Goal: Browse casually: Explore the website without a specific task or goal

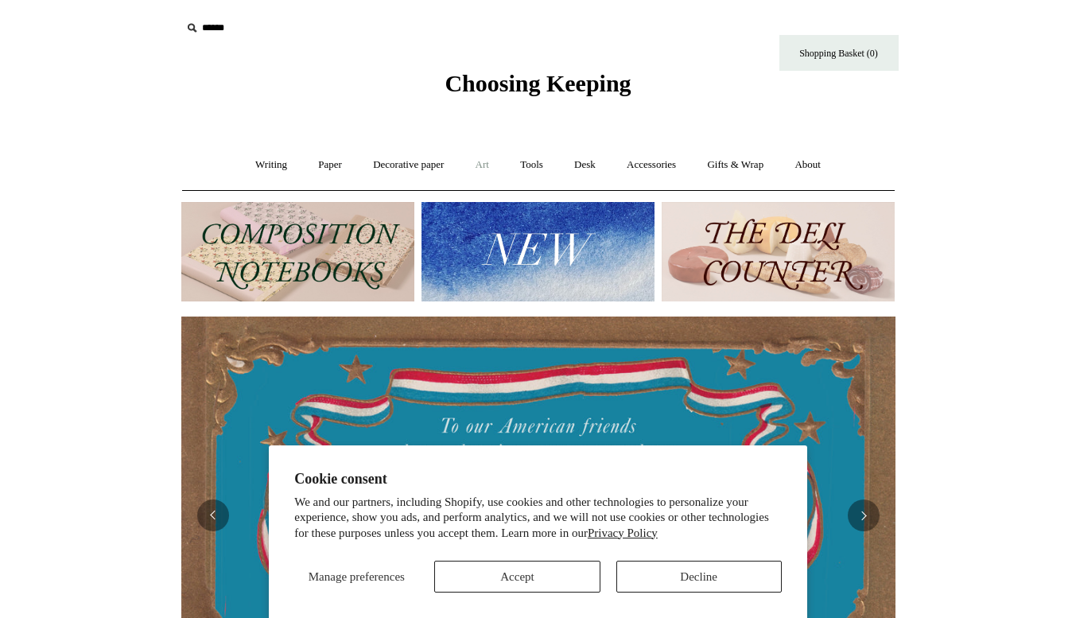
click at [483, 161] on link "Art +" at bounding box center [482, 165] width 42 height 42
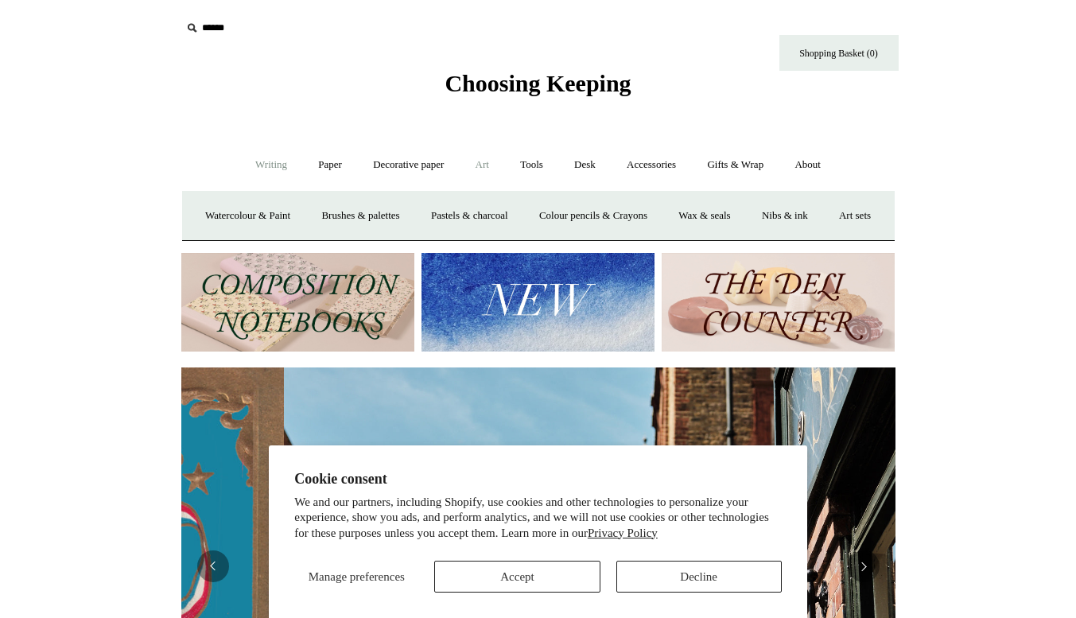
scroll to position [0, 714]
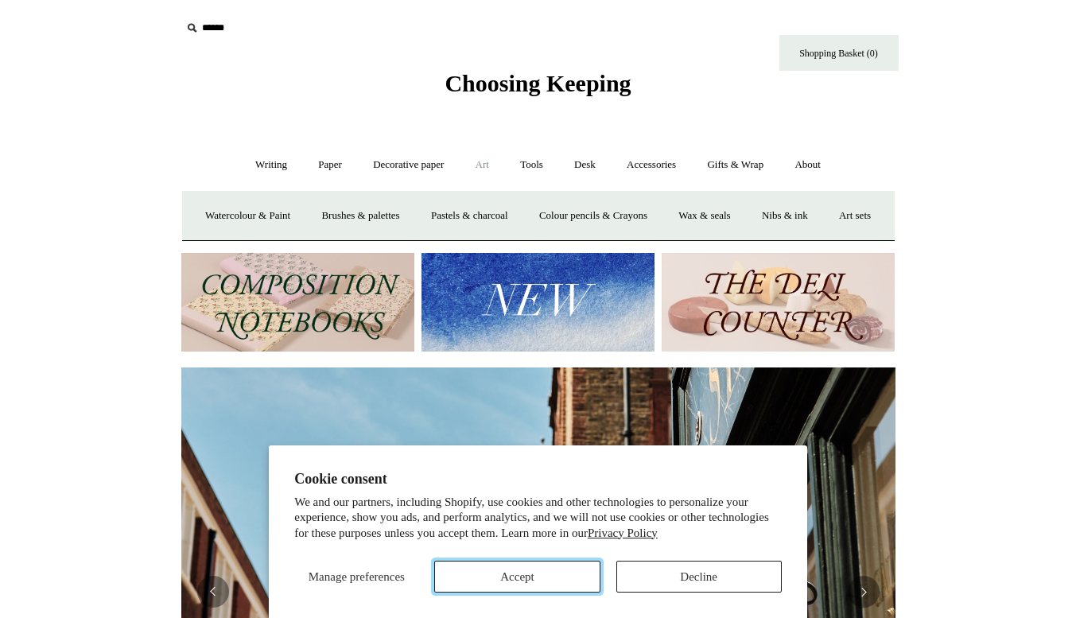
click at [569, 566] on button "Accept" at bounding box center [516, 577] width 165 height 32
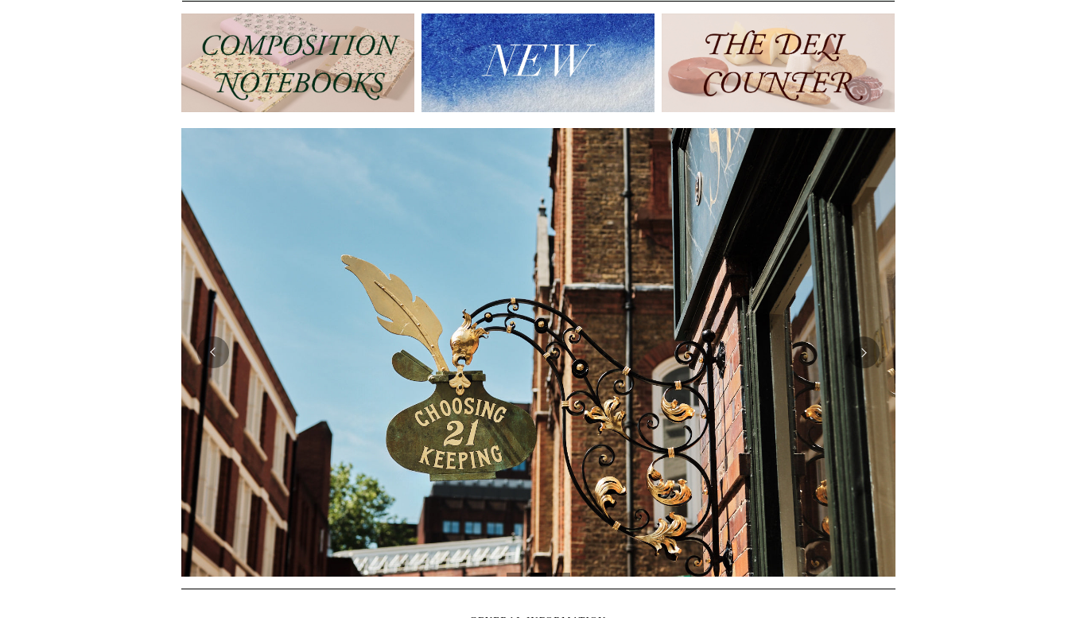
scroll to position [230, 0]
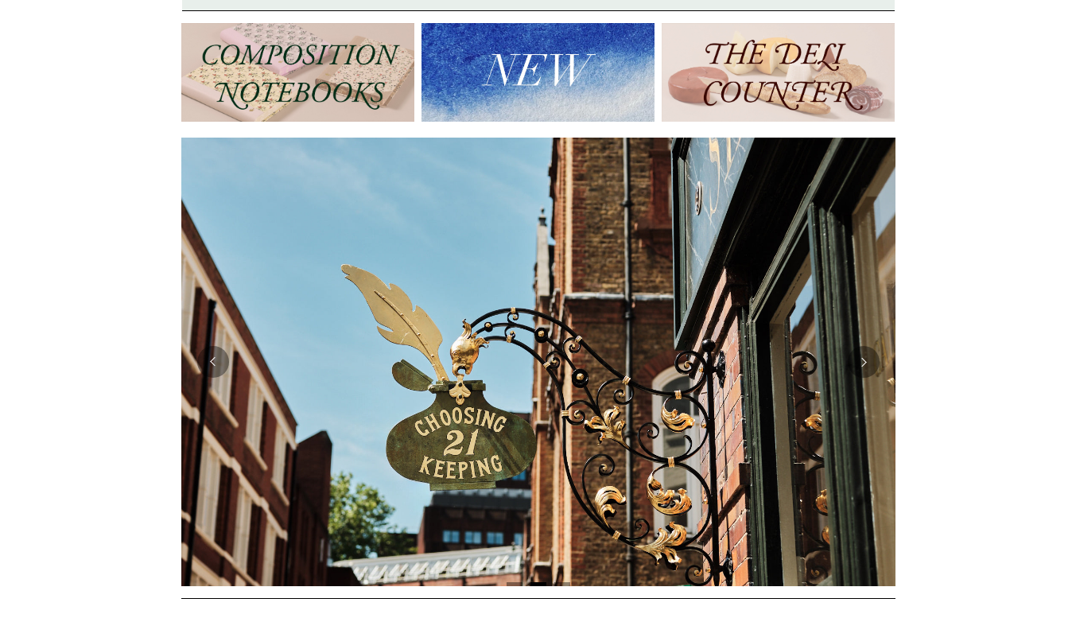
click at [786, 122] on img at bounding box center [778, 72] width 233 height 99
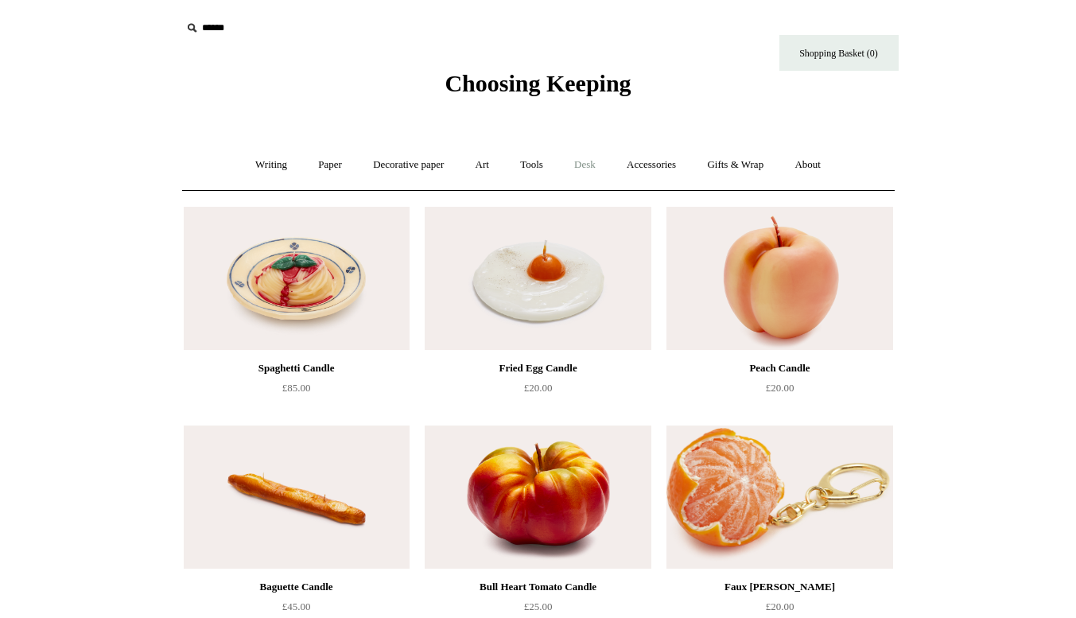
click at [579, 169] on link "Desk +" at bounding box center [585, 165] width 50 height 42
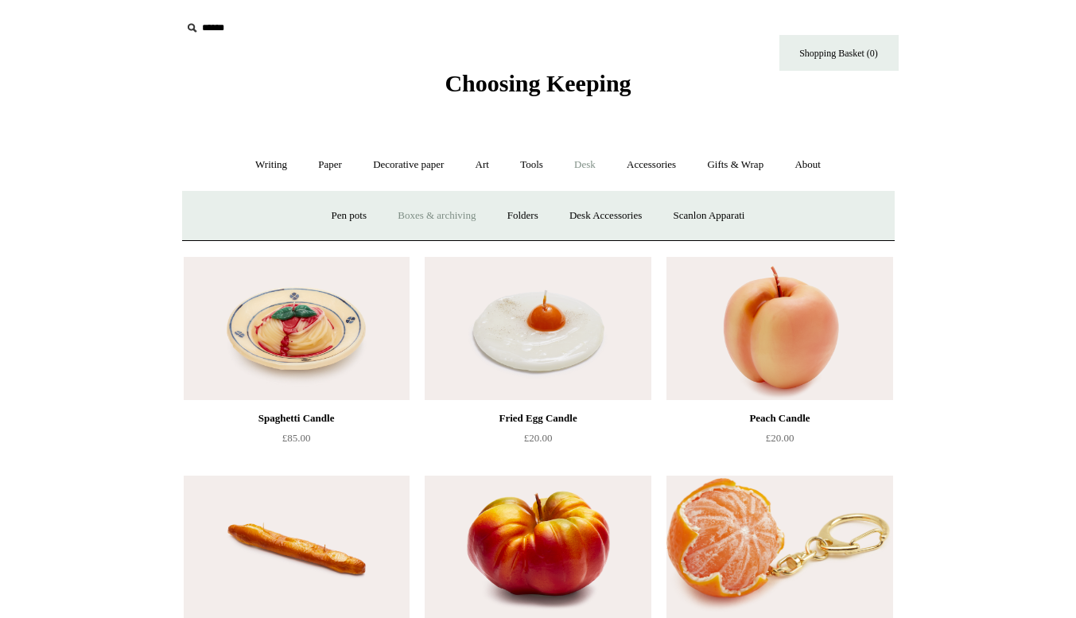
click at [427, 216] on link "Boxes & archiving" at bounding box center [436, 216] width 107 height 42
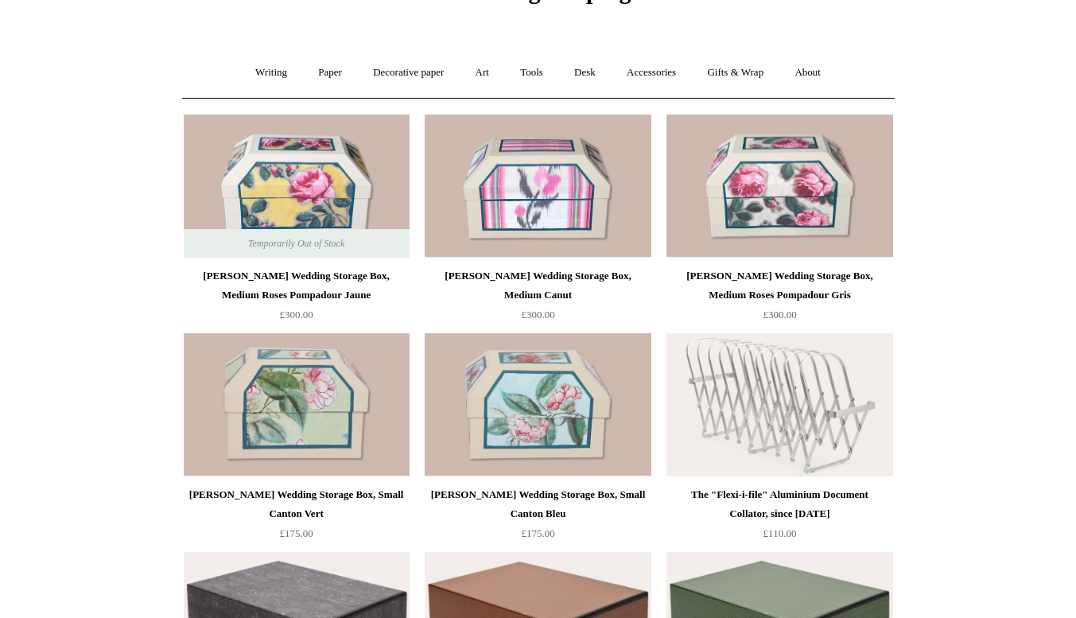
scroll to position [80, 0]
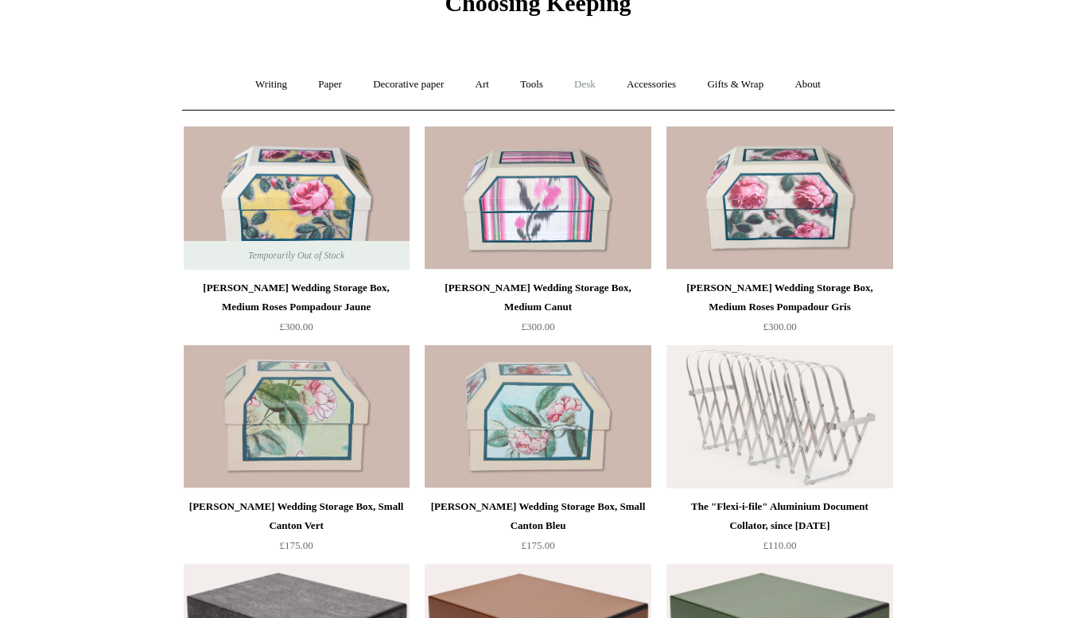
click at [589, 84] on link "Desk +" at bounding box center [585, 85] width 50 height 42
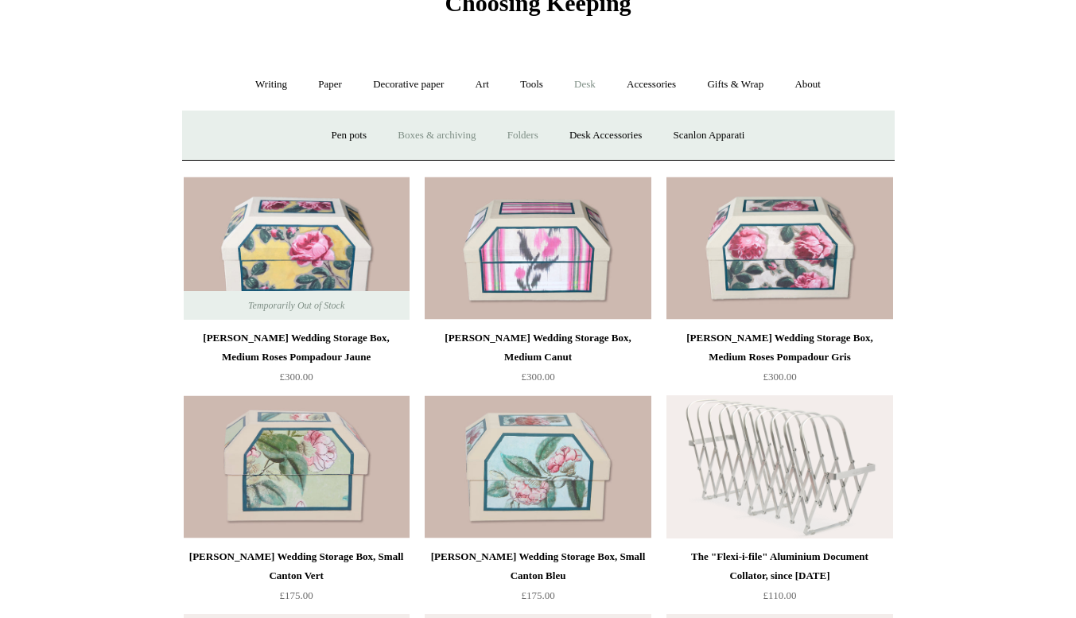
click at [523, 131] on link "Folders" at bounding box center [523, 136] width 60 height 42
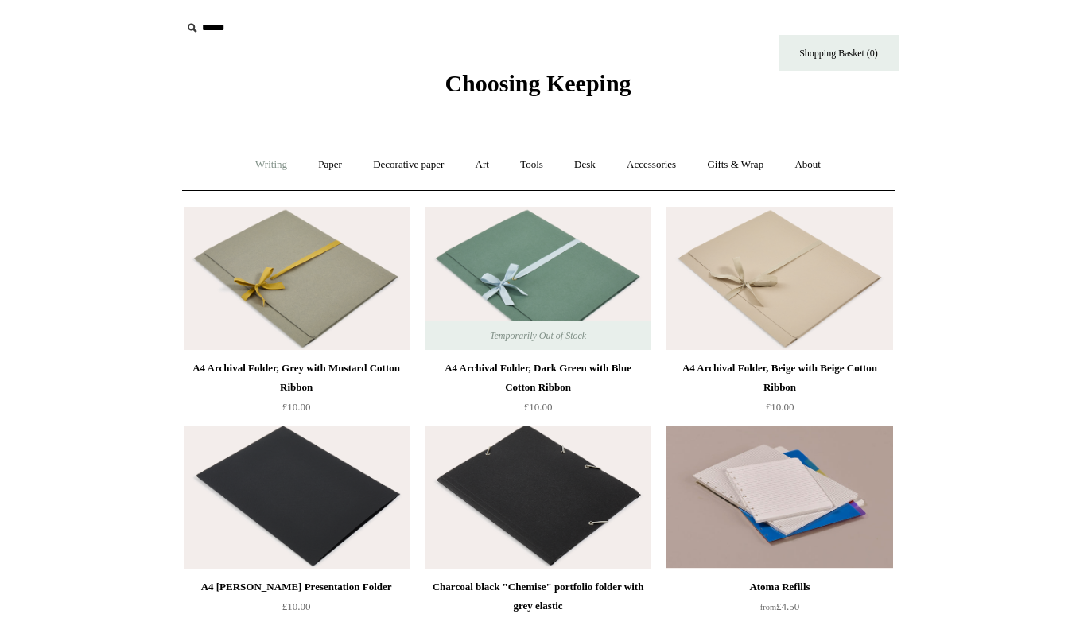
click at [267, 161] on link "Writing +" at bounding box center [271, 165] width 60 height 42
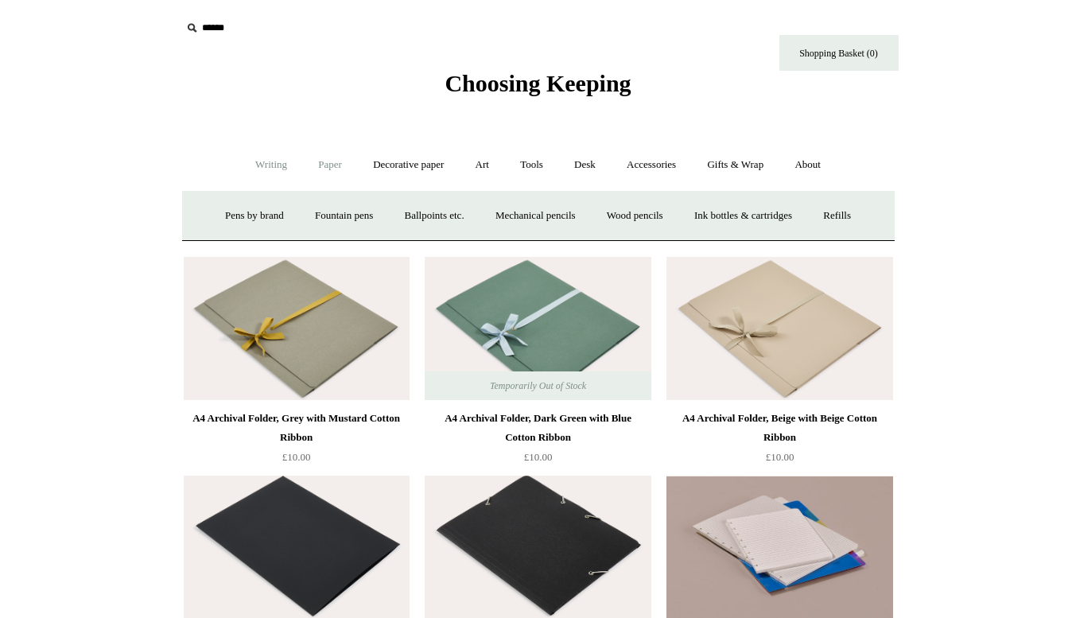
click at [344, 160] on link "Paper +" at bounding box center [330, 165] width 52 height 42
click at [314, 204] on link "Notebooks +" at bounding box center [315, 216] width 73 height 42
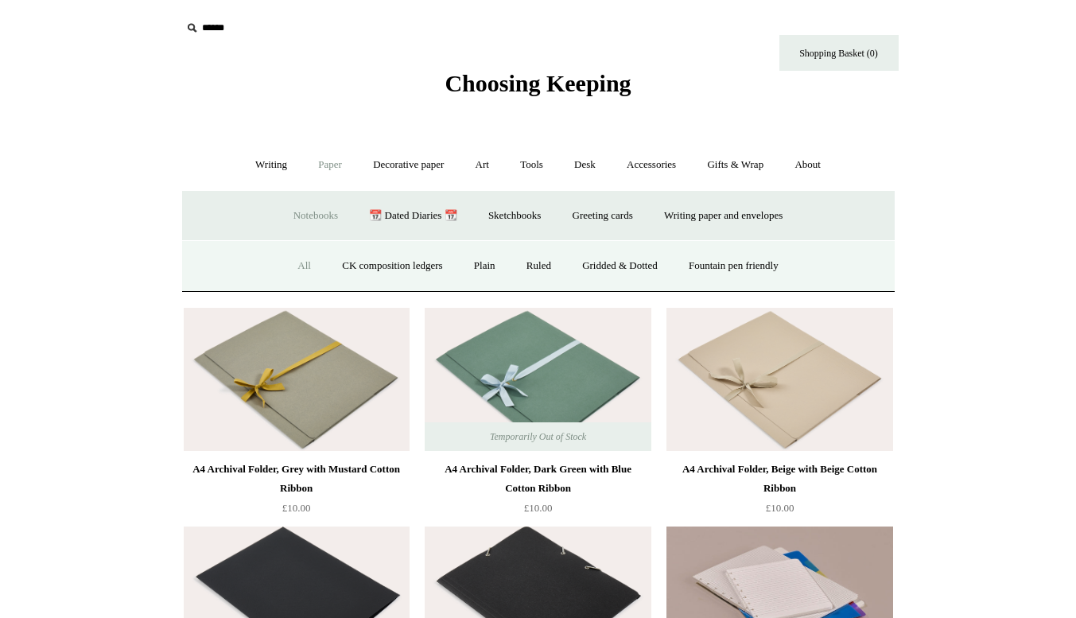
click at [290, 262] on link "All" at bounding box center [304, 266] width 42 height 42
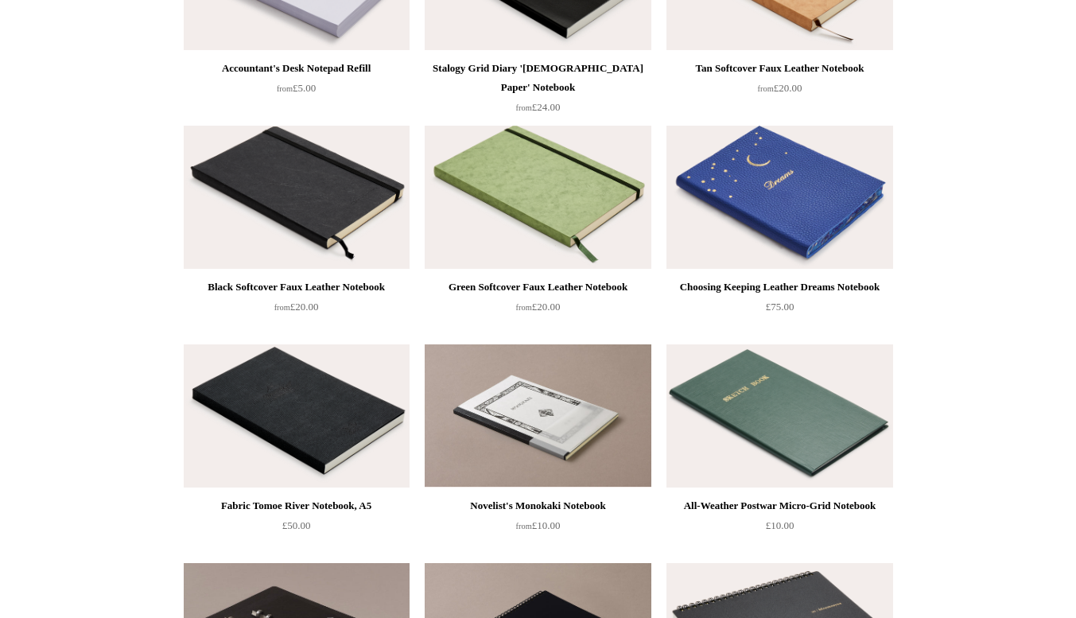
scroll to position [3144, 0]
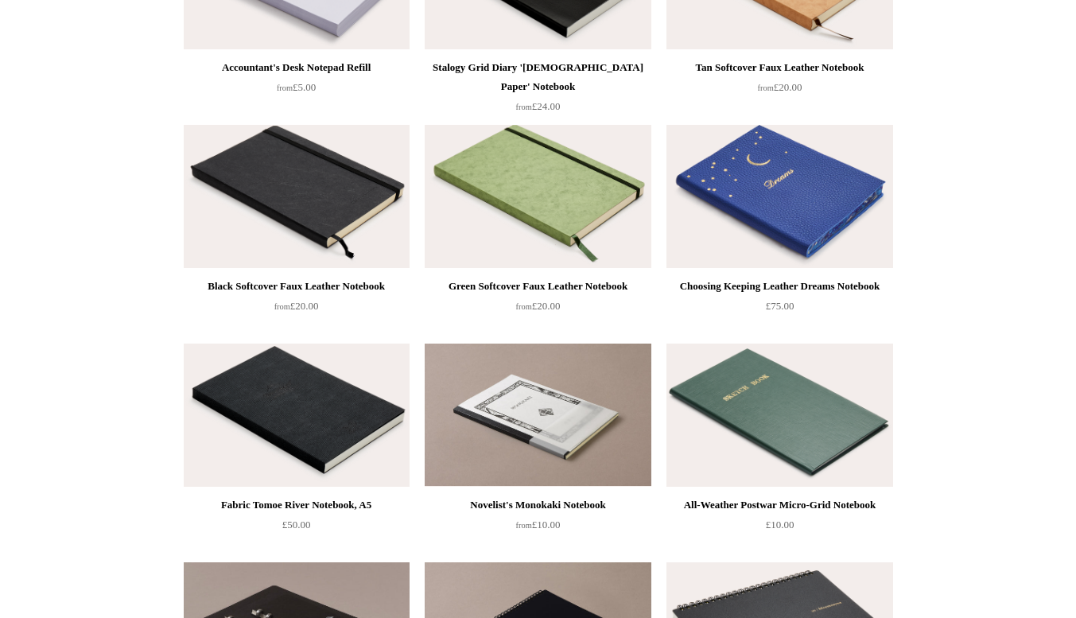
click at [308, 243] on img at bounding box center [297, 196] width 226 height 143
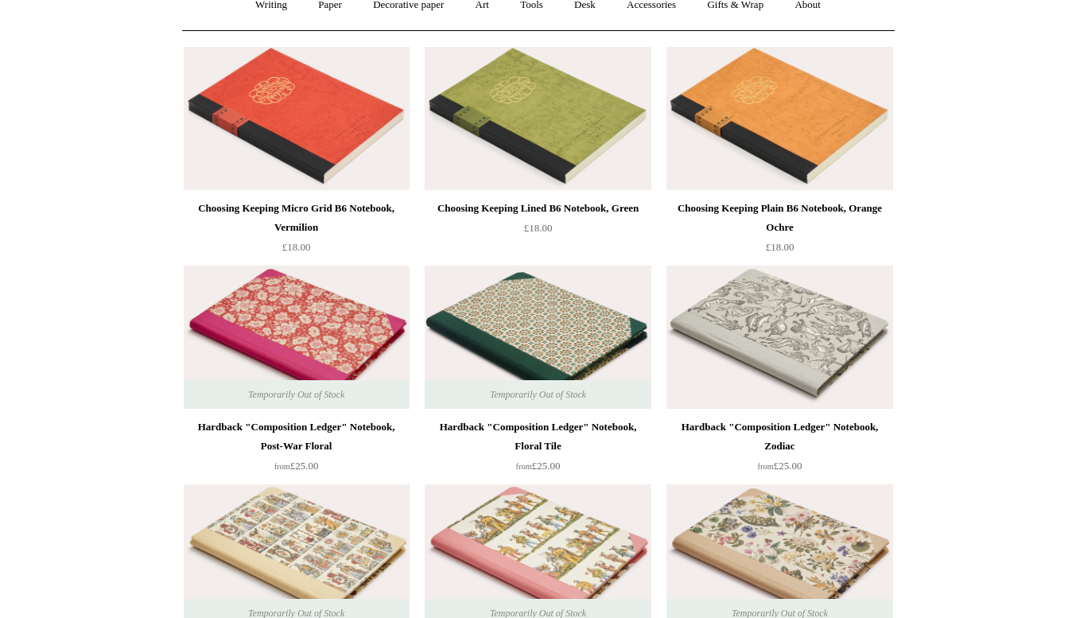
scroll to position [0, 0]
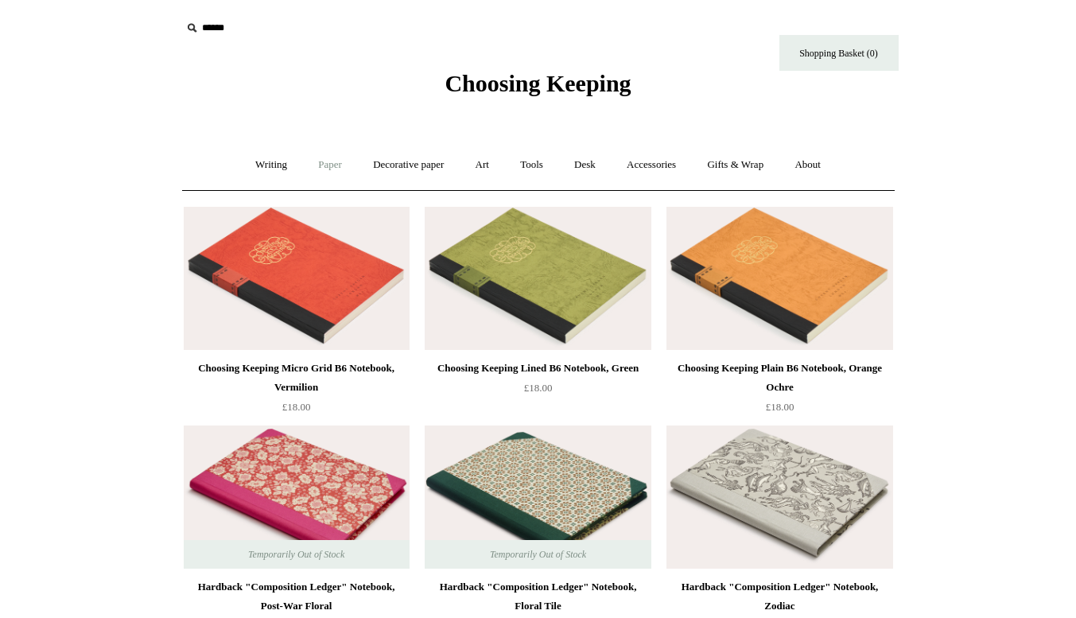
click at [333, 163] on link "Paper +" at bounding box center [330, 165] width 52 height 42
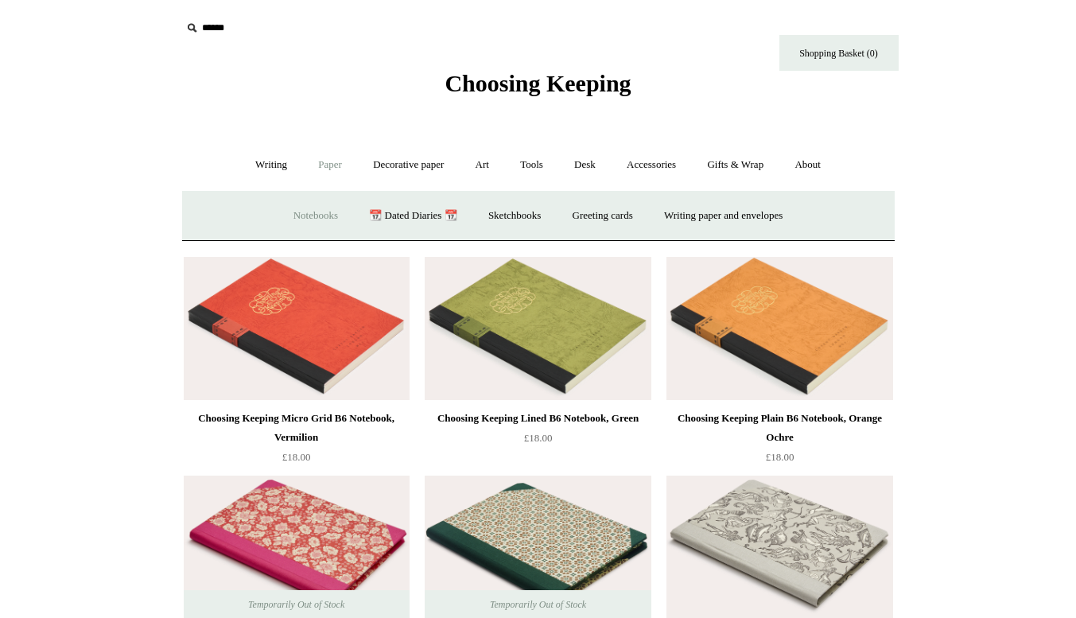
click at [319, 214] on link "Notebooks +" at bounding box center [315, 216] width 73 height 42
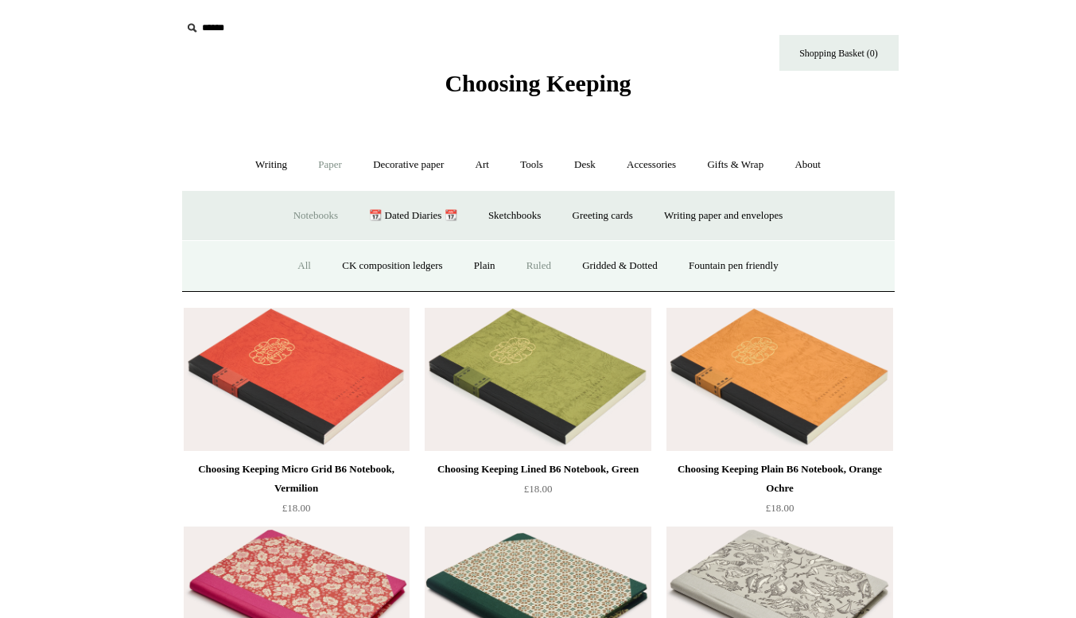
click at [523, 262] on link "Ruled" at bounding box center [538, 266] width 53 height 42
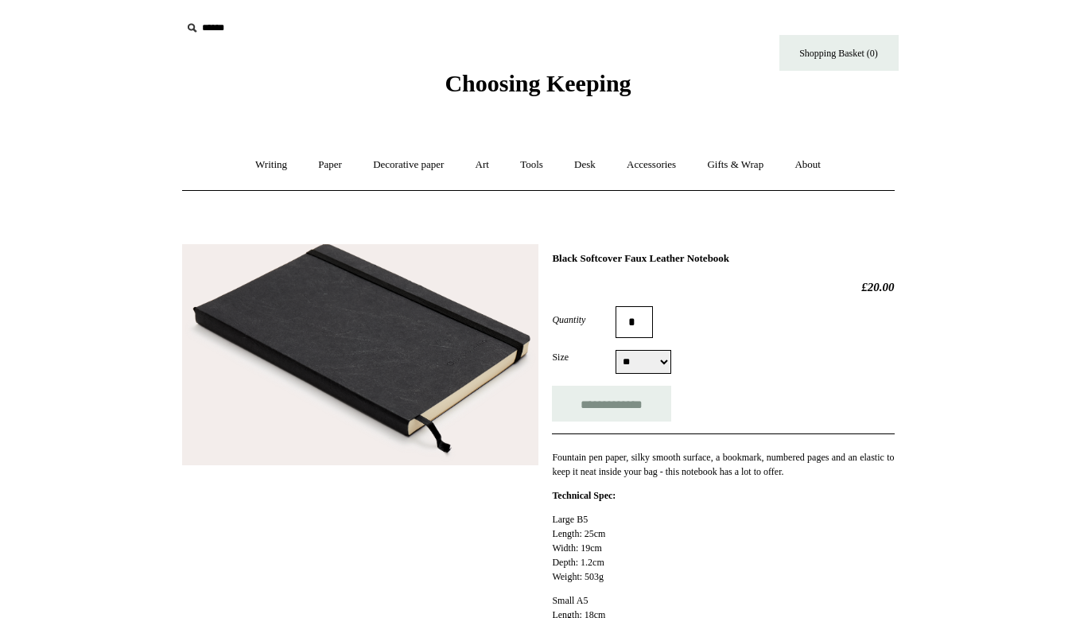
click at [656, 363] on select "** **" at bounding box center [644, 362] width 56 height 24
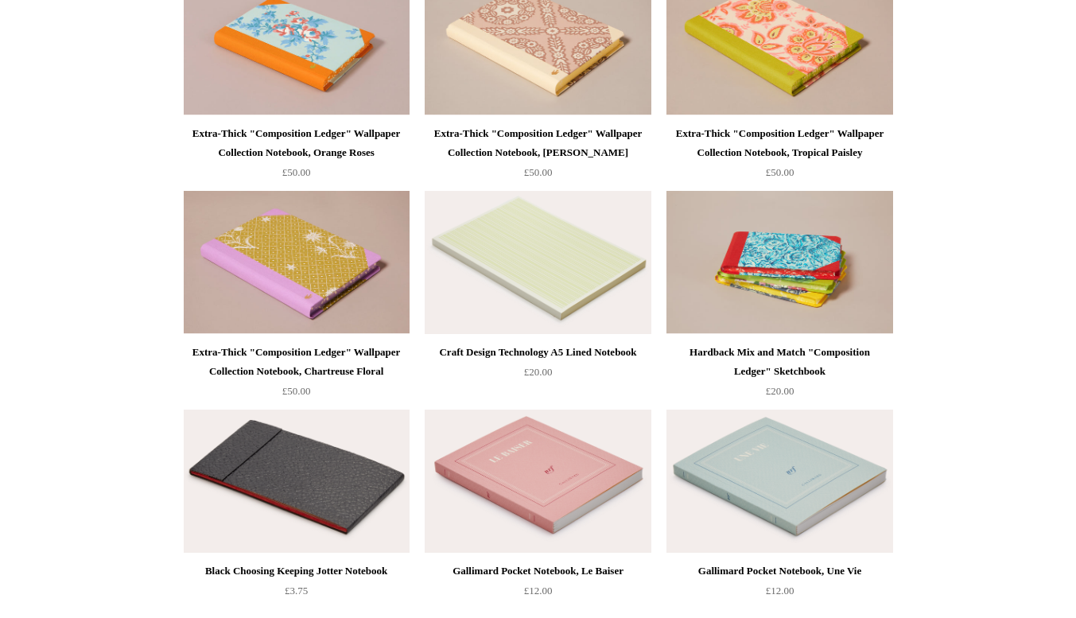
scroll to position [2545, 0]
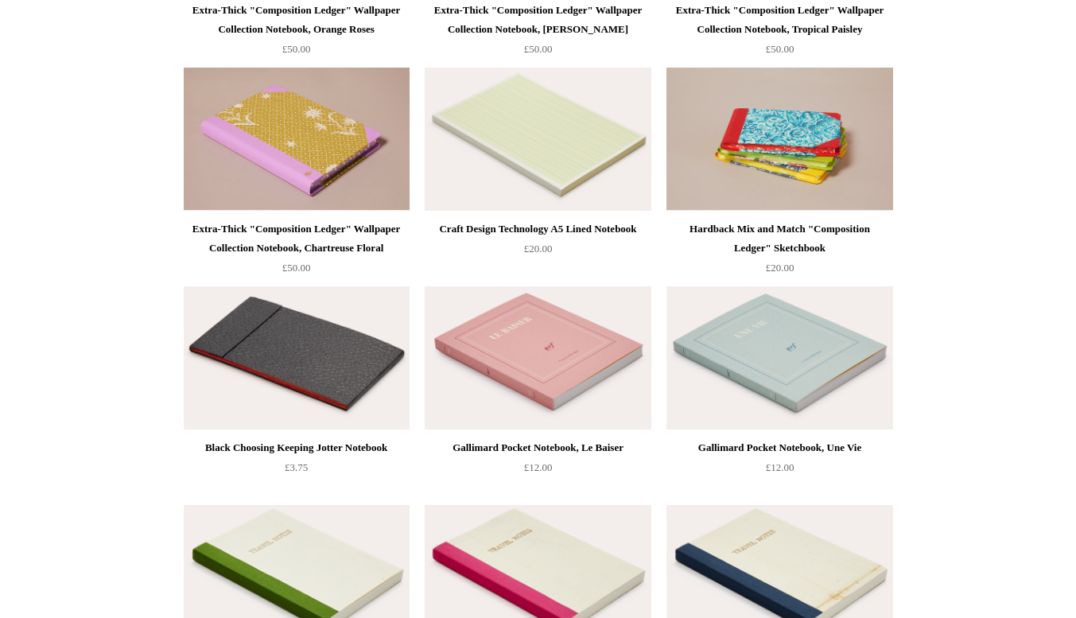
click at [553, 139] on img at bounding box center [538, 139] width 226 height 143
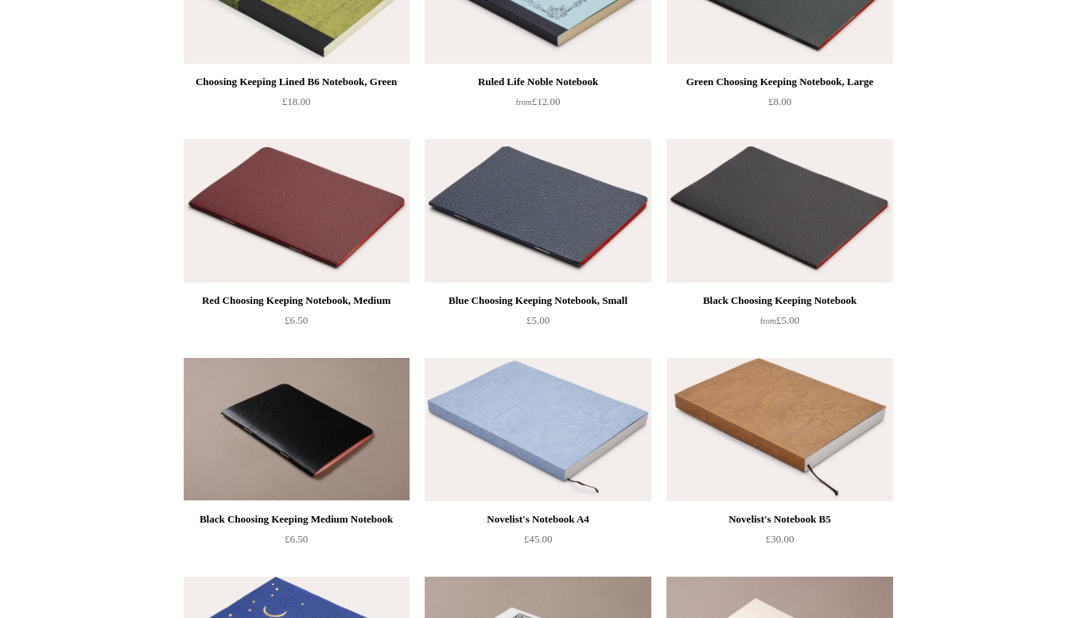
scroll to position [0, 0]
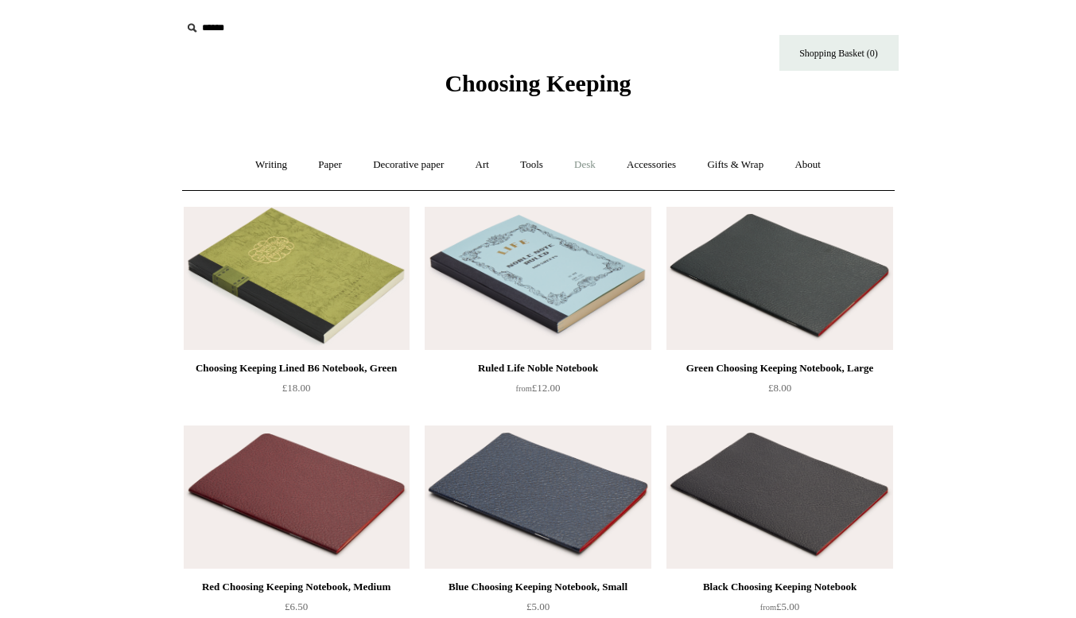
click at [592, 162] on link "Desk +" at bounding box center [585, 165] width 50 height 42
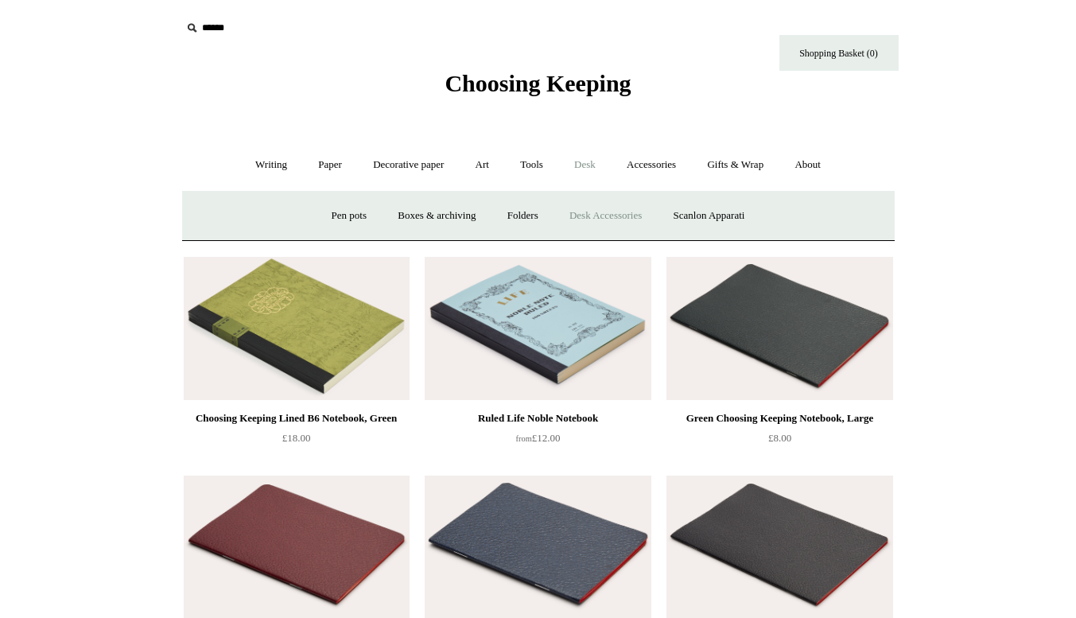
click at [604, 220] on link "Desk Accessories" at bounding box center [605, 216] width 101 height 42
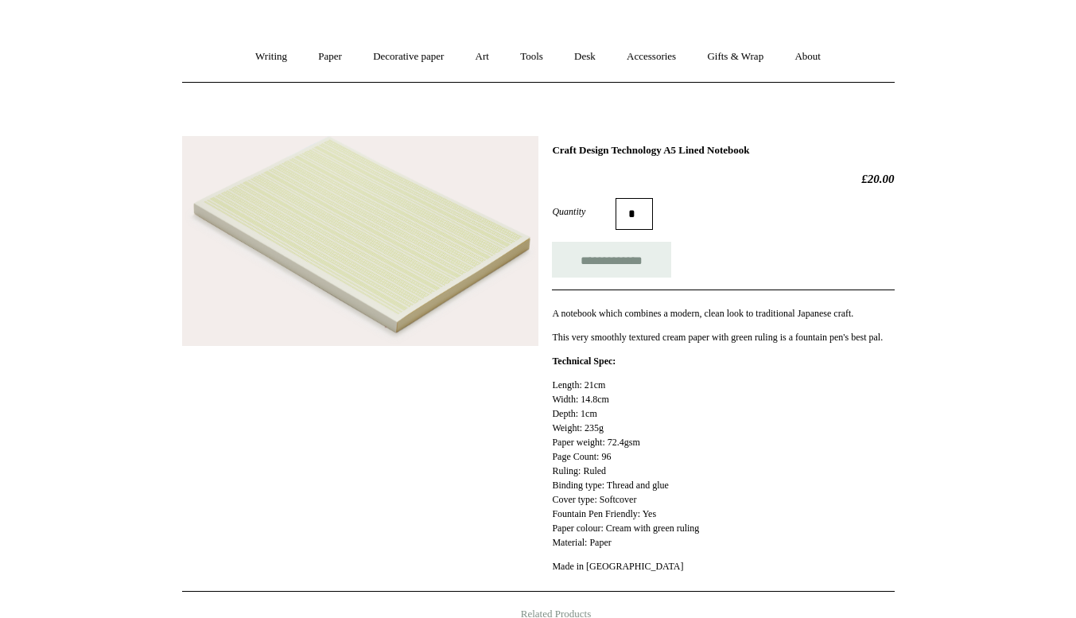
scroll to position [109, 0]
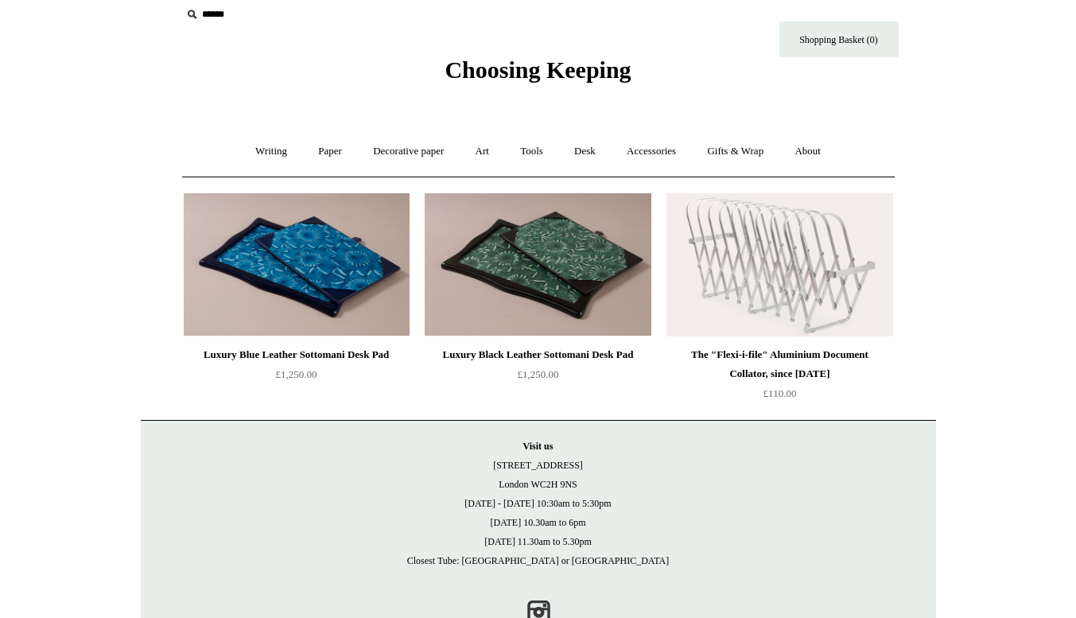
scroll to position [14, 0]
click at [253, 153] on link "Writing +" at bounding box center [271, 151] width 60 height 42
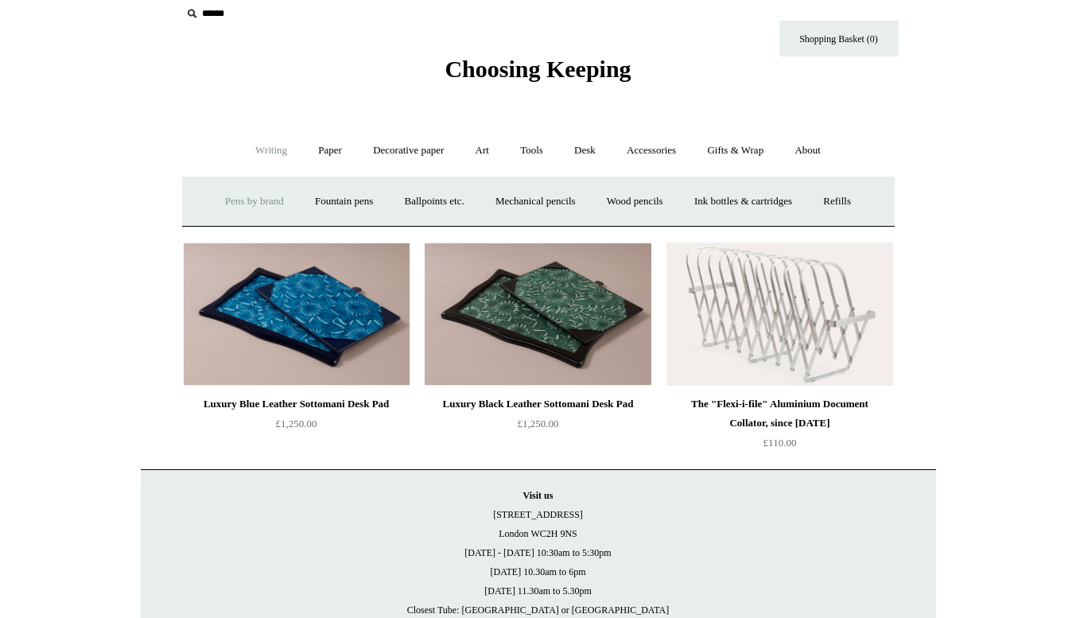
click at [211, 208] on link "Pens by brand +" at bounding box center [254, 202] width 87 height 42
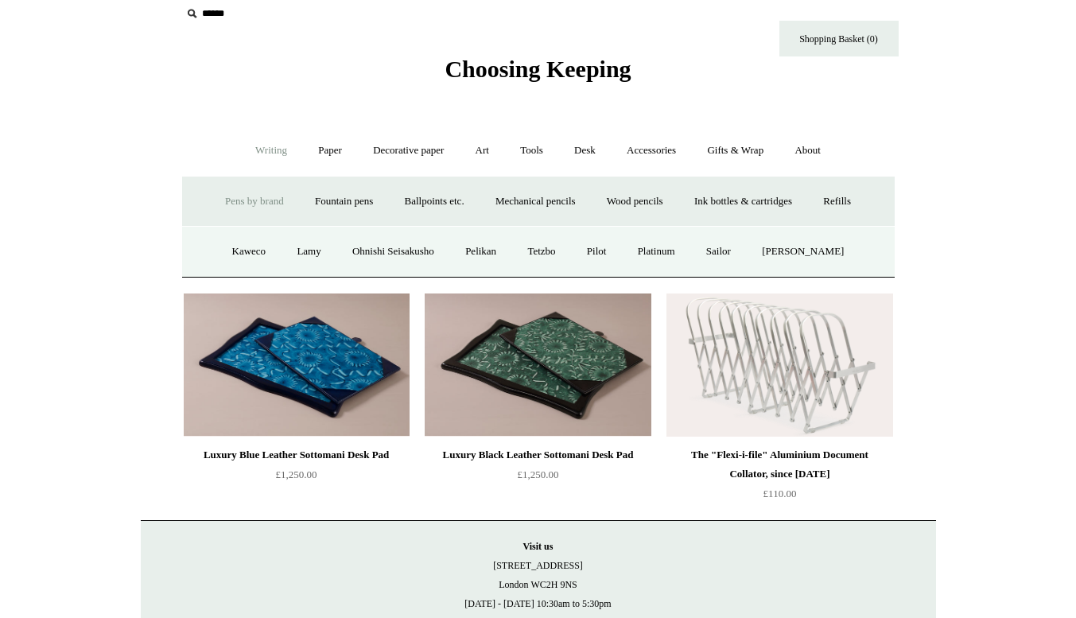
click at [216, 203] on link "Pens by brand -" at bounding box center [254, 202] width 87 height 42
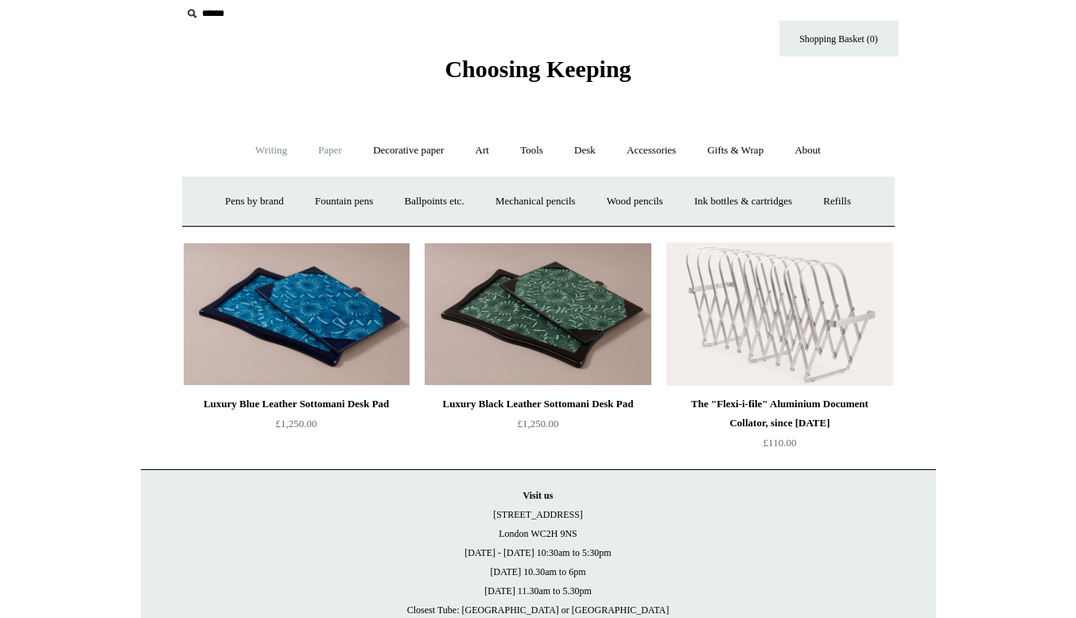
click at [339, 155] on link "Paper +" at bounding box center [330, 151] width 52 height 42
click at [616, 191] on link "Greeting cards +" at bounding box center [602, 202] width 89 height 42
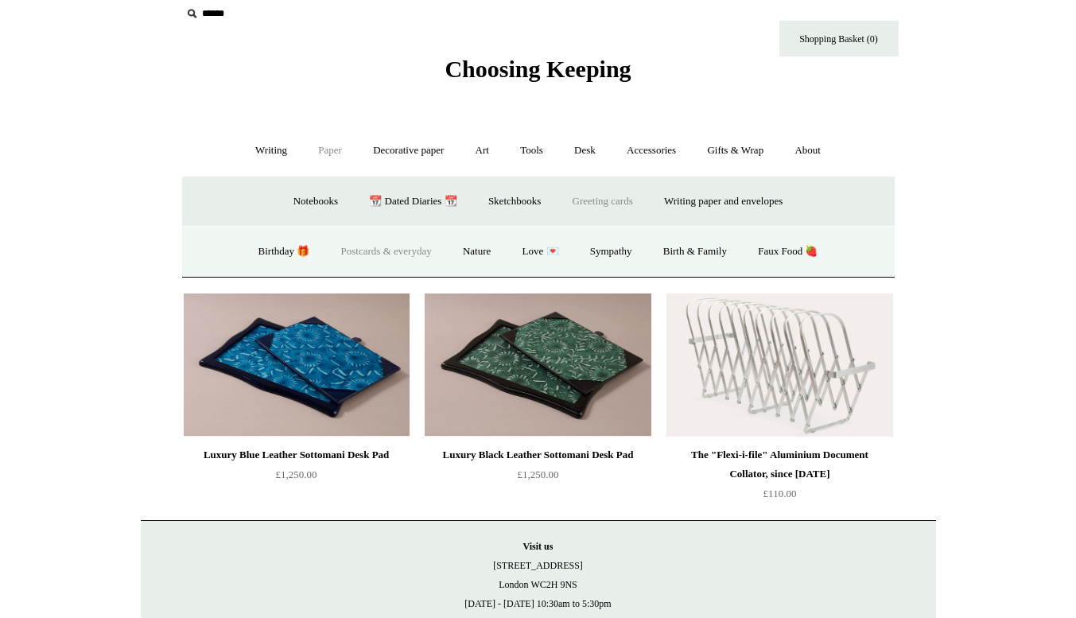
click at [359, 247] on link "Postcards & everyday" at bounding box center [386, 252] width 119 height 42
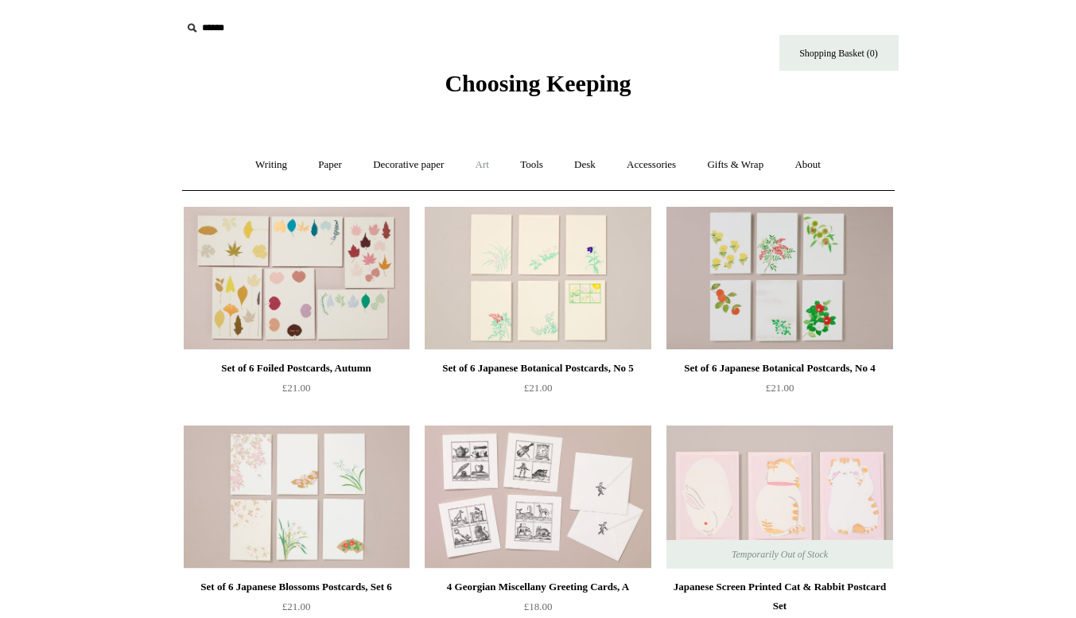
click at [483, 169] on link "Art +" at bounding box center [482, 165] width 42 height 42
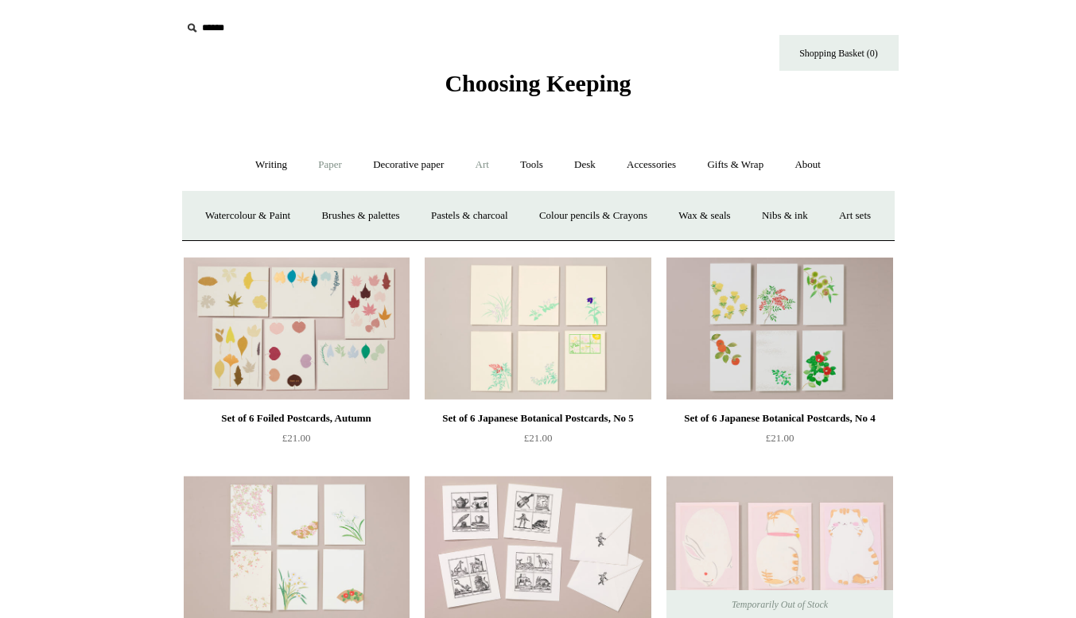
click at [347, 167] on link "Paper +" at bounding box center [330, 165] width 52 height 42
click at [581, 211] on link "Greeting cards +" at bounding box center [602, 216] width 89 height 42
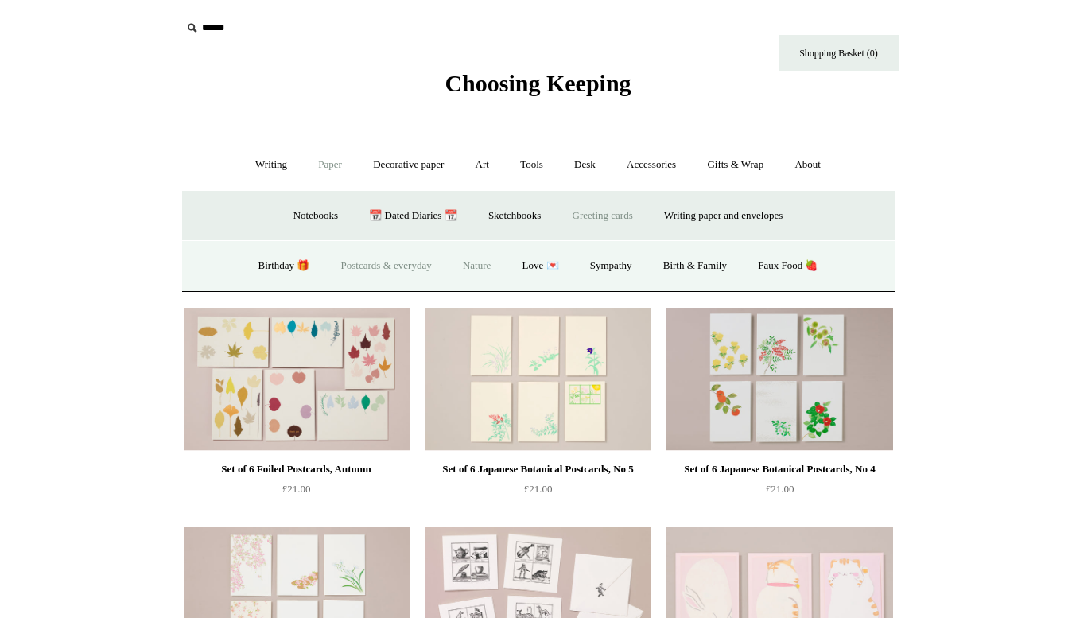
click at [484, 269] on link "Nature" at bounding box center [477, 266] width 56 height 42
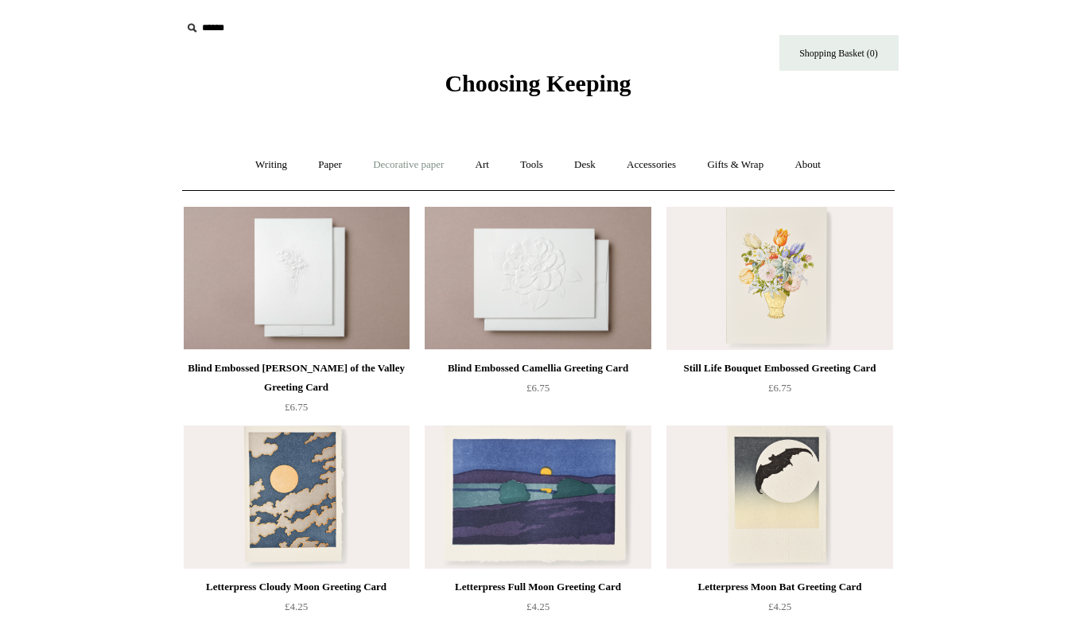
click at [412, 163] on link "Decorative paper +" at bounding box center [408, 165] width 99 height 42
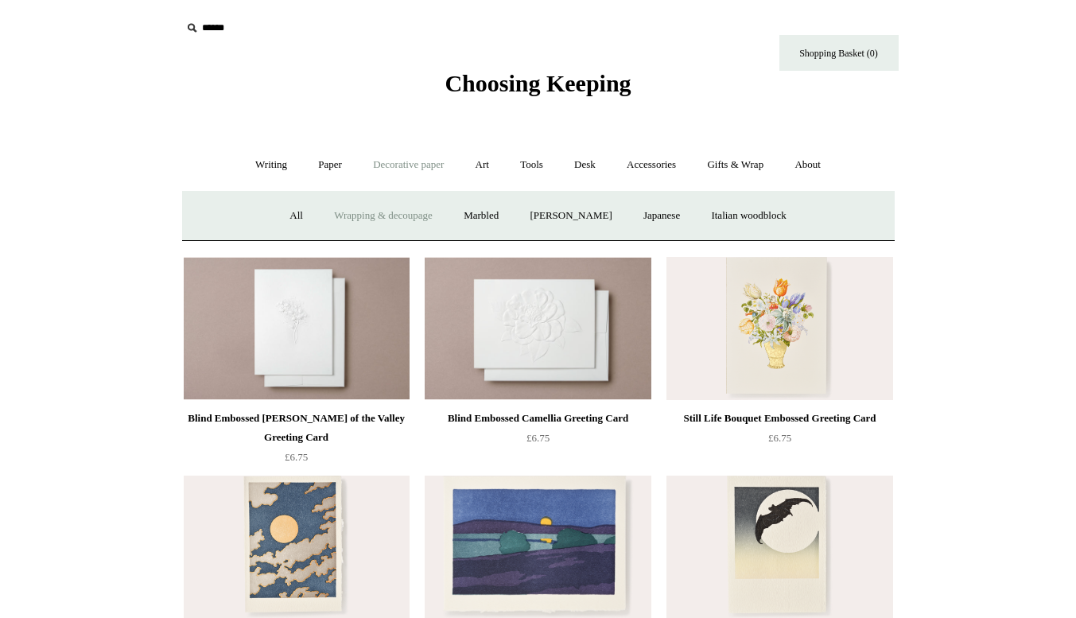
click at [410, 213] on link "Wrapping & decoupage" at bounding box center [383, 216] width 127 height 42
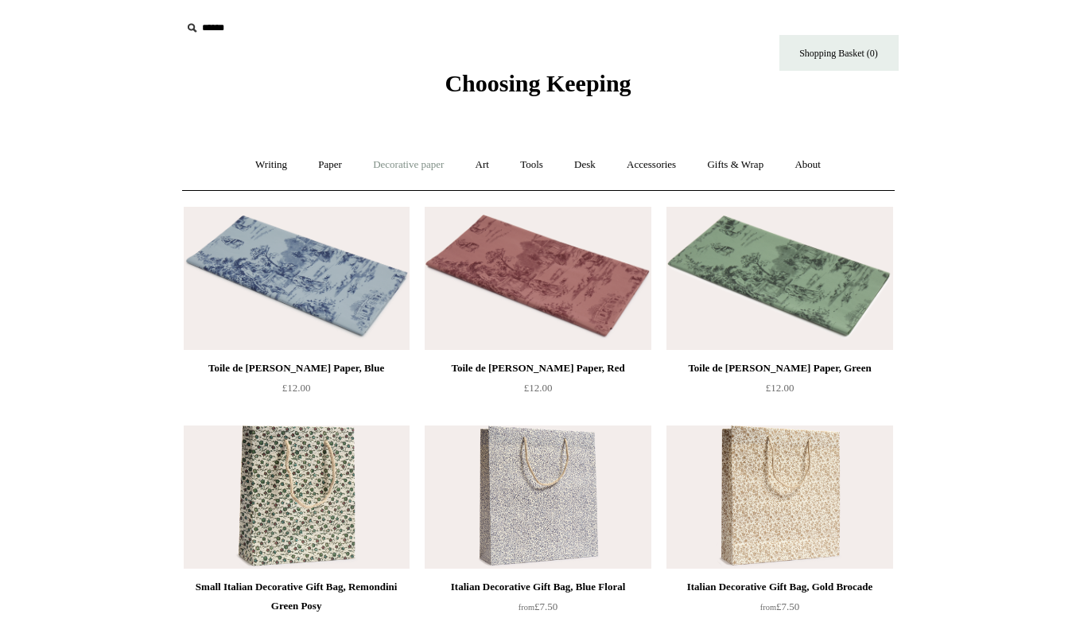
click at [425, 171] on link "Decorative paper +" at bounding box center [408, 165] width 99 height 42
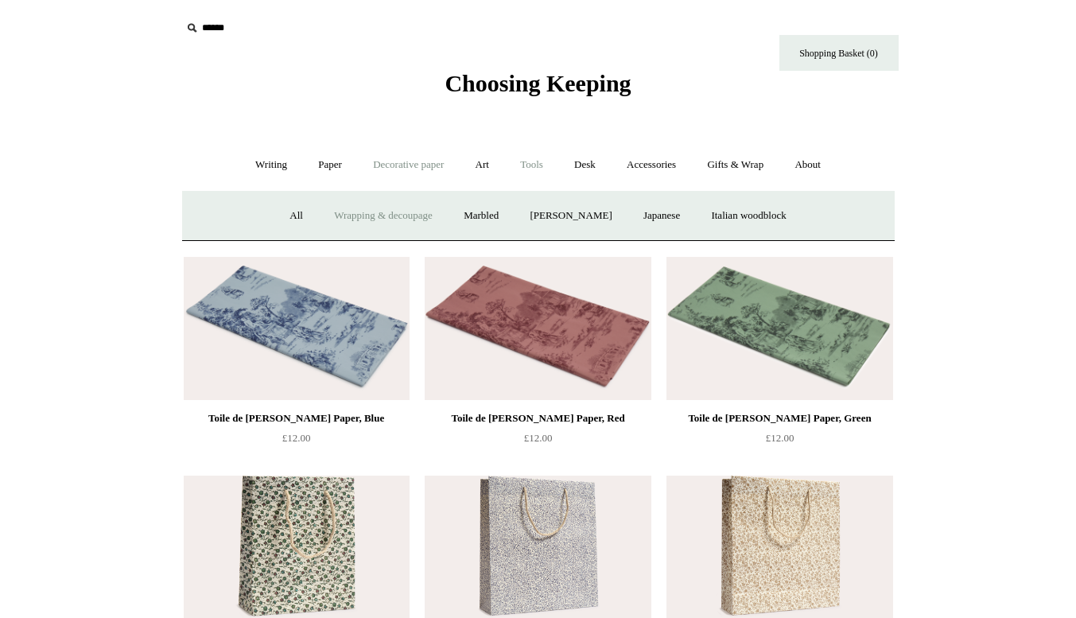
click at [549, 165] on link "Tools +" at bounding box center [532, 165] width 52 height 42
click at [784, 212] on link "Tape +" at bounding box center [769, 216] width 49 height 42
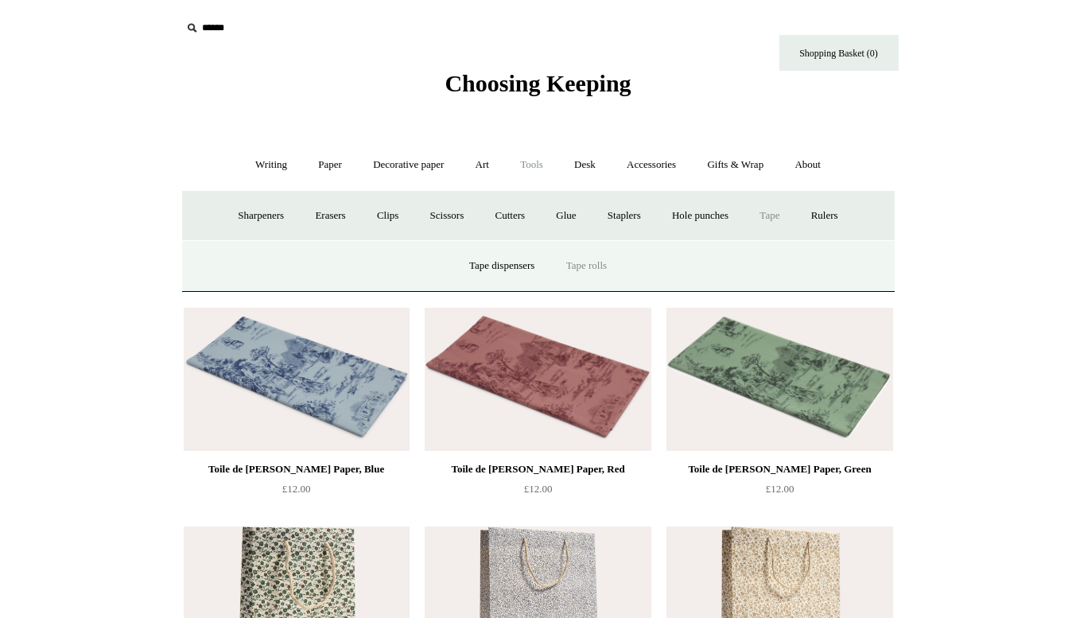
click at [578, 258] on link "Tape rolls" at bounding box center [586, 266] width 69 height 42
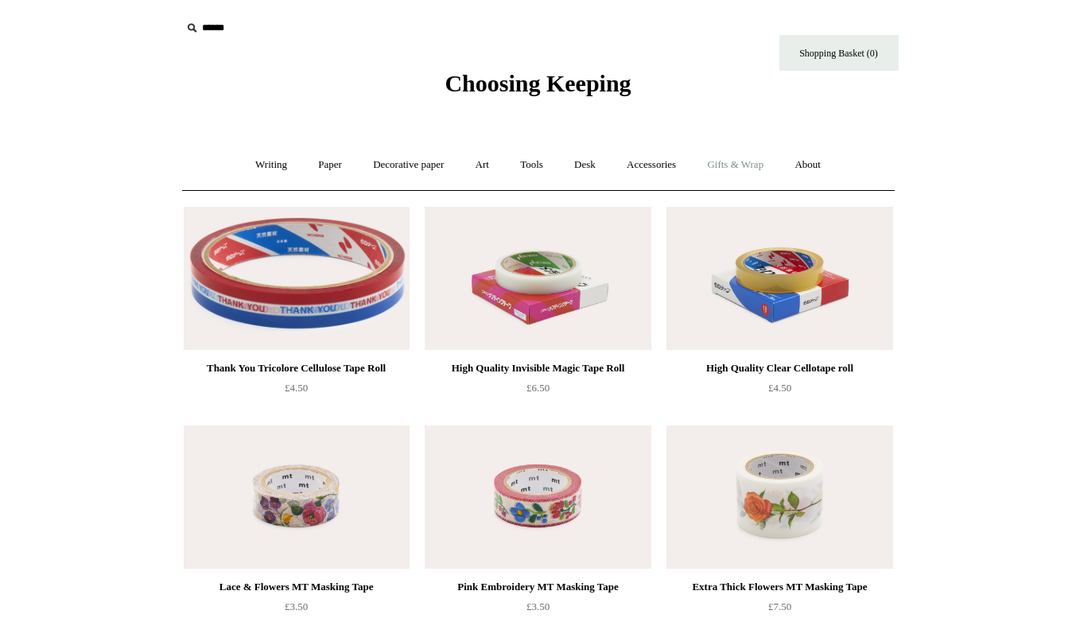
click at [743, 163] on link "Gifts & Wrap +" at bounding box center [735, 165] width 85 height 42
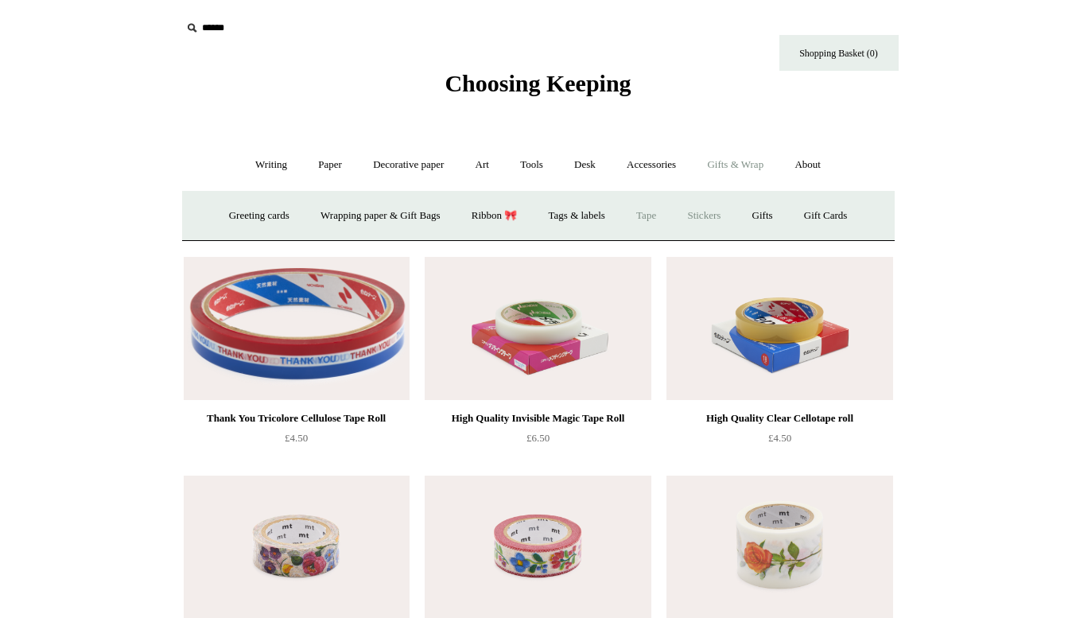
click at [709, 208] on link "Stickers" at bounding box center [704, 216] width 62 height 42
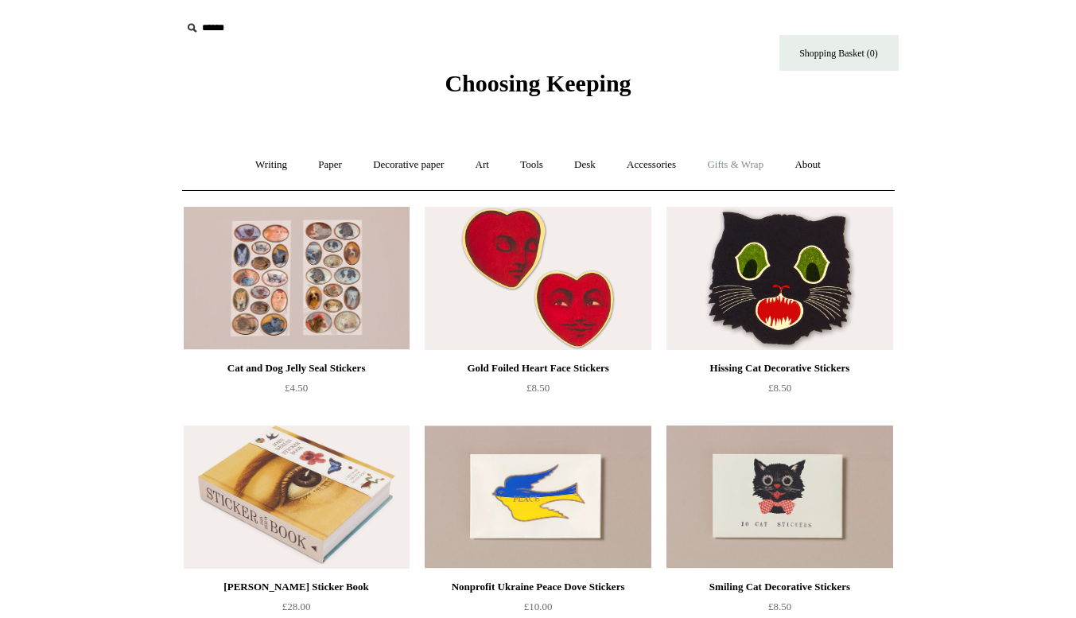
click at [746, 173] on link "Gifts & Wrap +" at bounding box center [735, 165] width 85 height 42
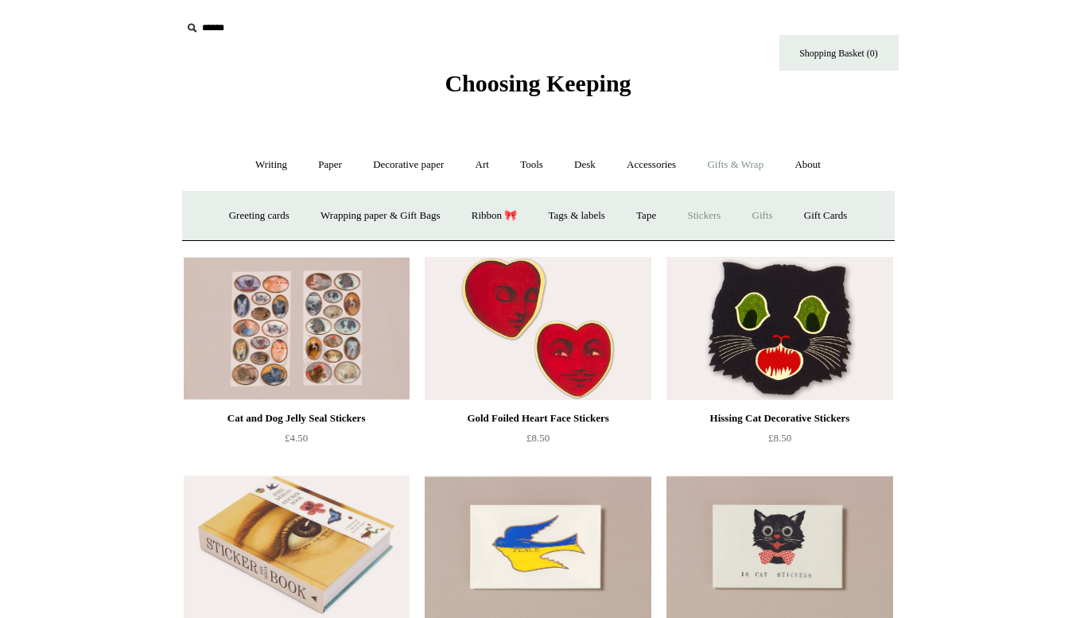
click at [758, 214] on link "Gifts +" at bounding box center [762, 216] width 49 height 42
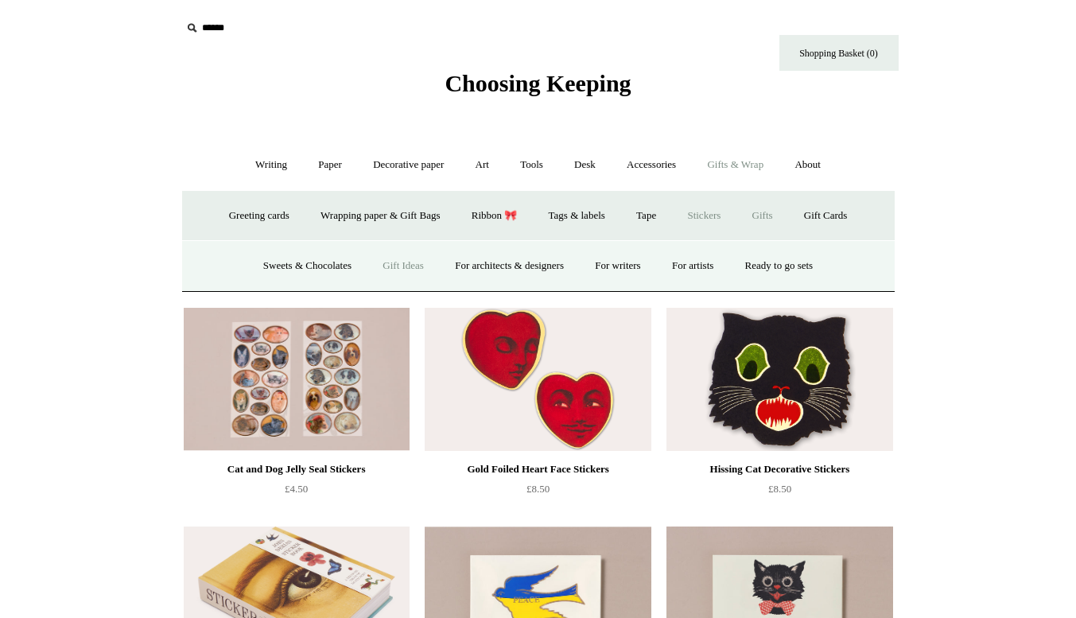
click at [410, 269] on link "Gift Ideas" at bounding box center [403, 266] width 70 height 42
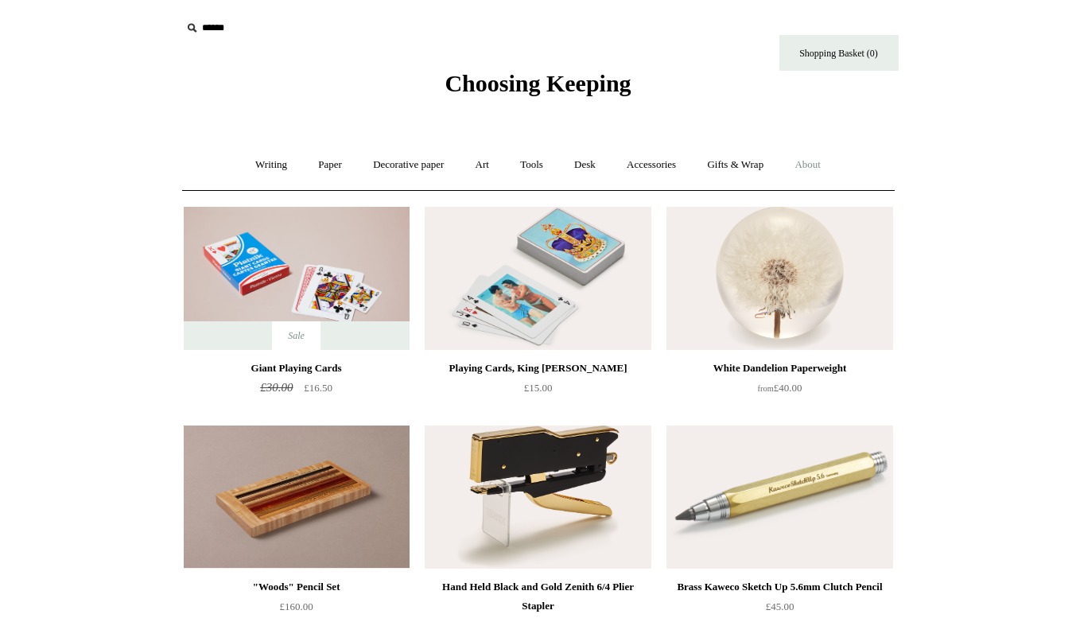
click at [805, 158] on link "About +" at bounding box center [807, 165] width 55 height 42
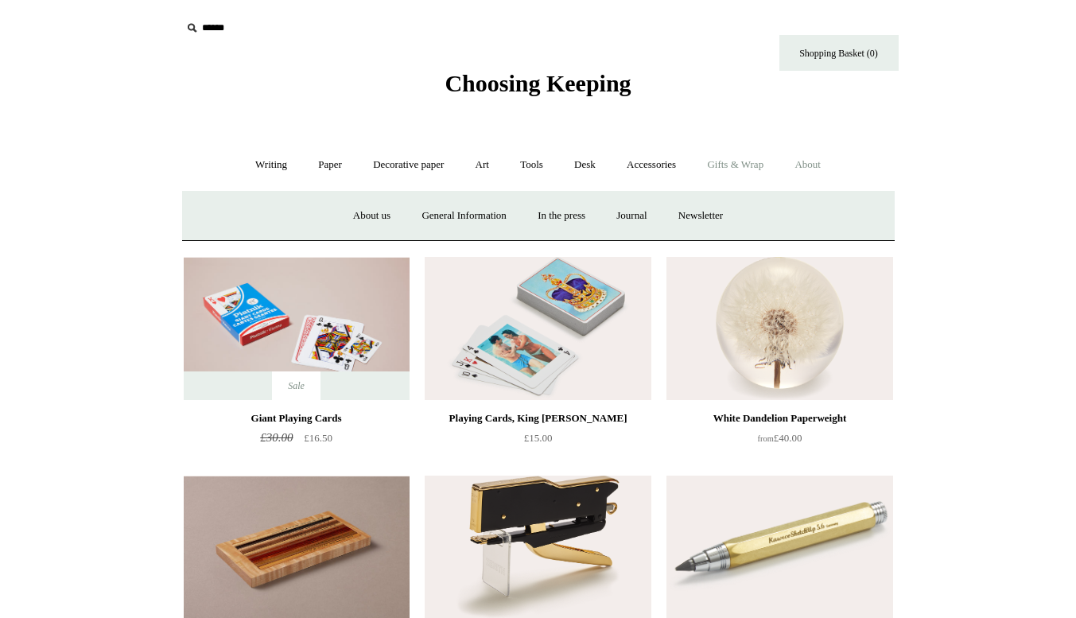
click at [740, 169] on link "Gifts & Wrap +" at bounding box center [735, 165] width 85 height 42
click at [659, 156] on link "Accessories +" at bounding box center [651, 165] width 78 height 42
click at [265, 210] on link "Personal Accessories +" at bounding box center [267, 216] width 115 height 42
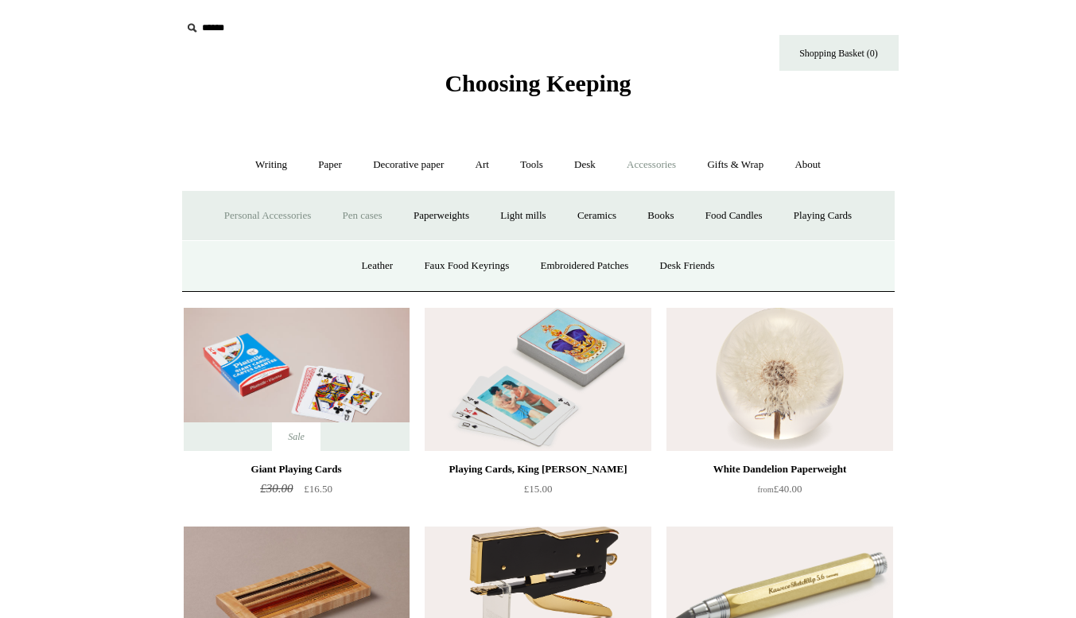
click at [363, 208] on link "Pen cases" at bounding box center [362, 216] width 68 height 42
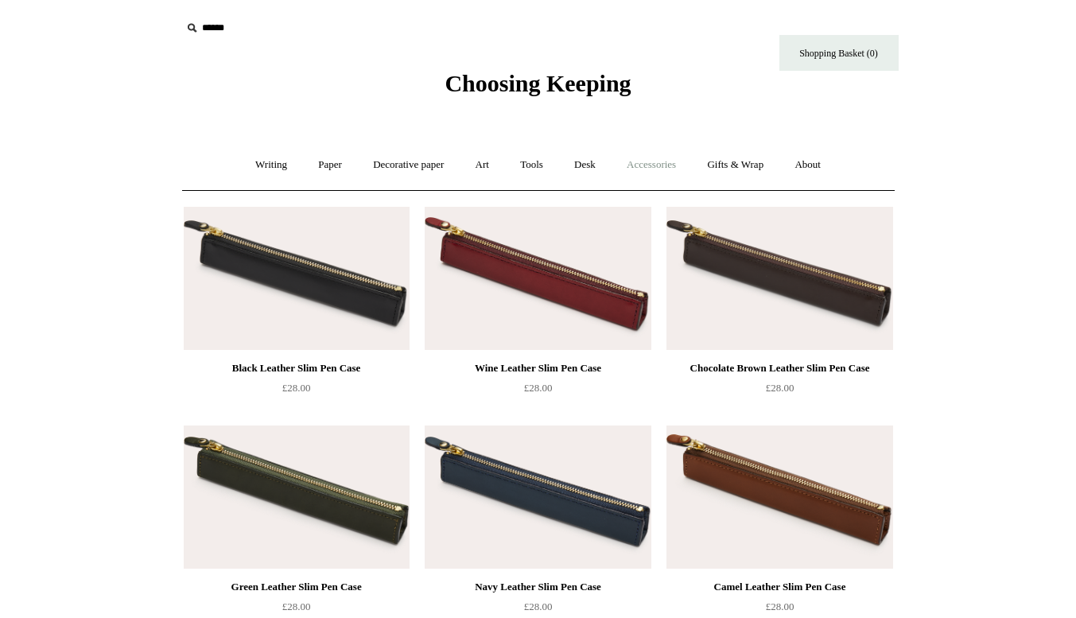
click at [690, 169] on link "Accessories +" at bounding box center [651, 165] width 78 height 42
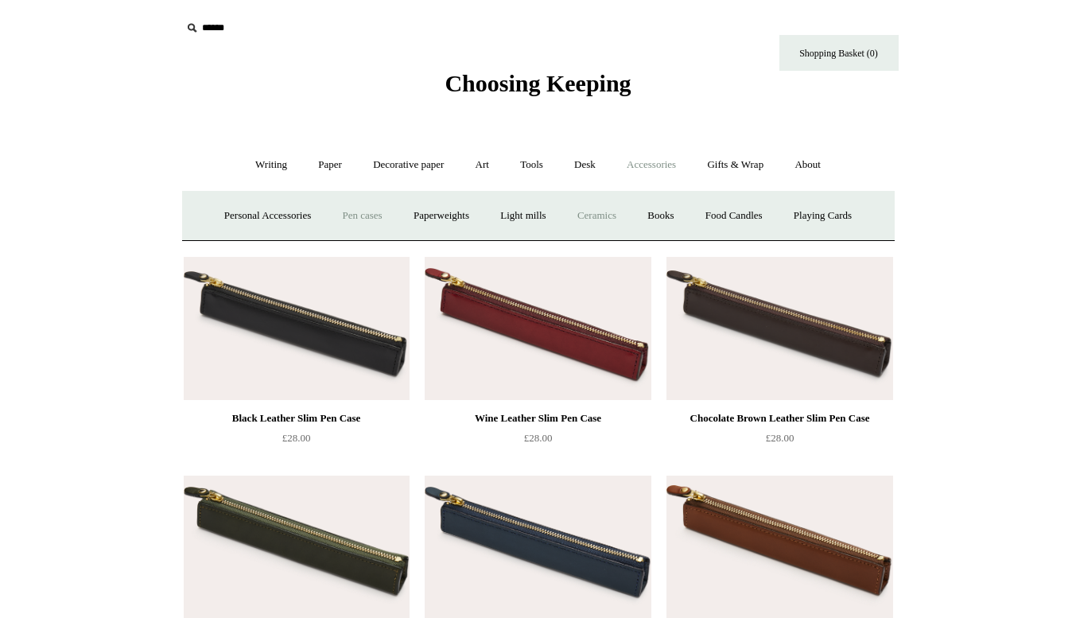
click at [595, 216] on link "Ceramics +" at bounding box center [597, 216] width 68 height 42
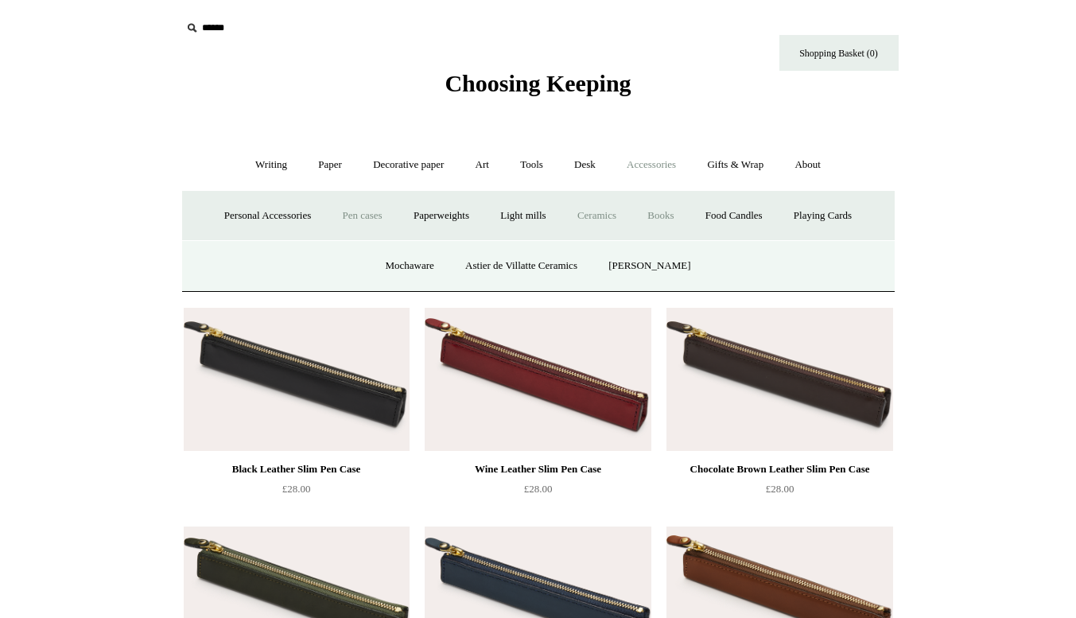
click at [666, 213] on link "Books" at bounding box center [660, 216] width 55 height 42
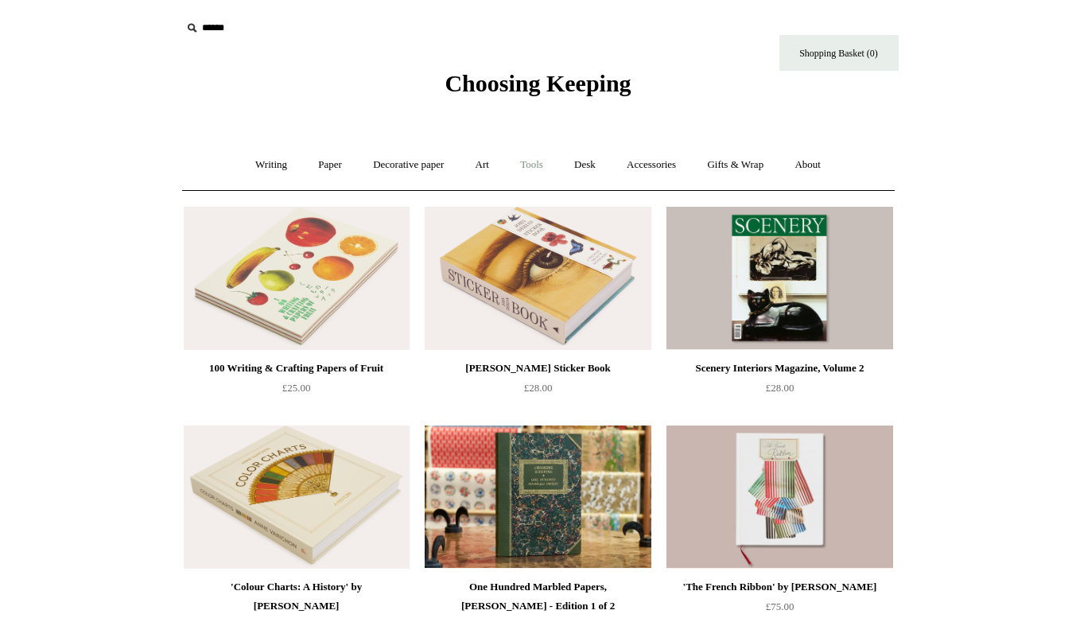
click at [542, 152] on link "Tools +" at bounding box center [532, 165] width 52 height 42
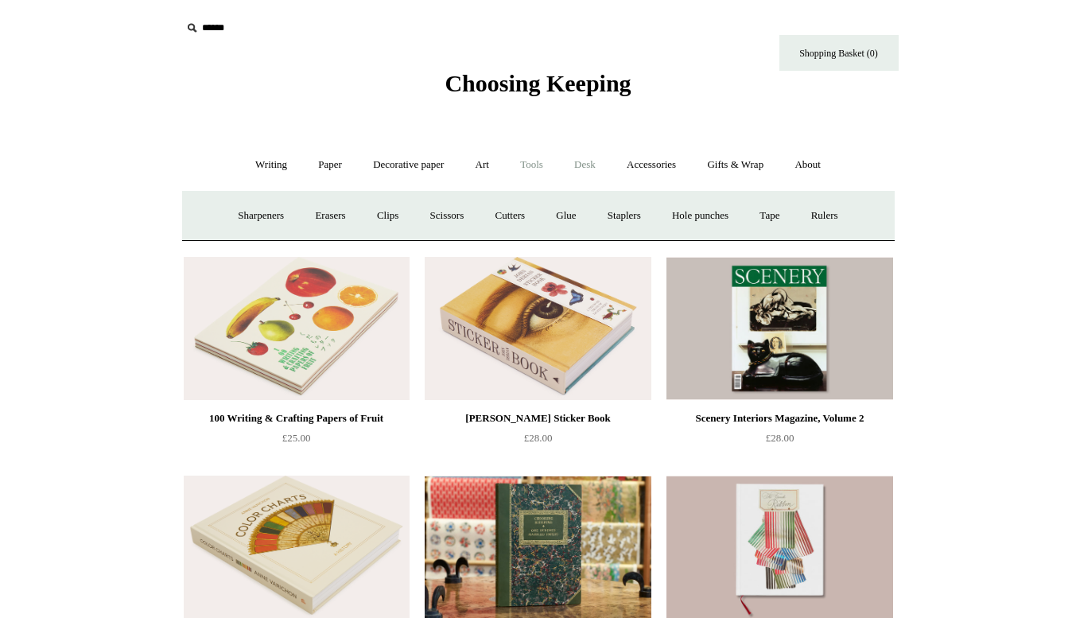
click at [585, 158] on link "Desk +" at bounding box center [585, 165] width 50 height 42
click at [341, 209] on link "Pen pots" at bounding box center [349, 216] width 64 height 42
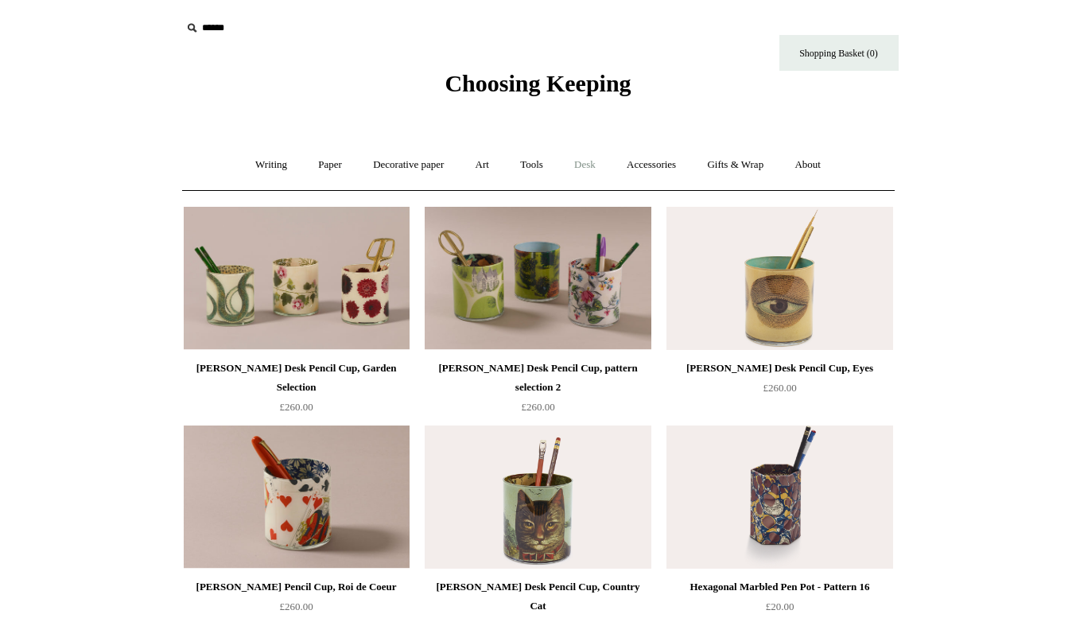
click at [591, 169] on link "Desk +" at bounding box center [585, 165] width 50 height 42
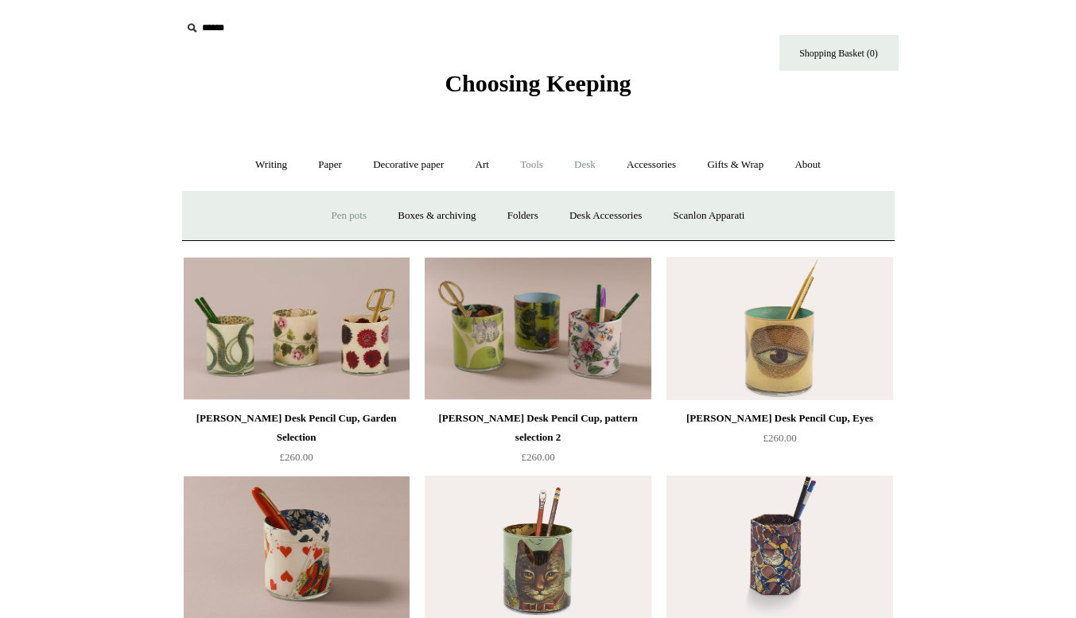
click at [527, 156] on link "Tools +" at bounding box center [532, 165] width 52 height 42
click at [849, 216] on link "Rulers" at bounding box center [825, 216] width 56 height 42
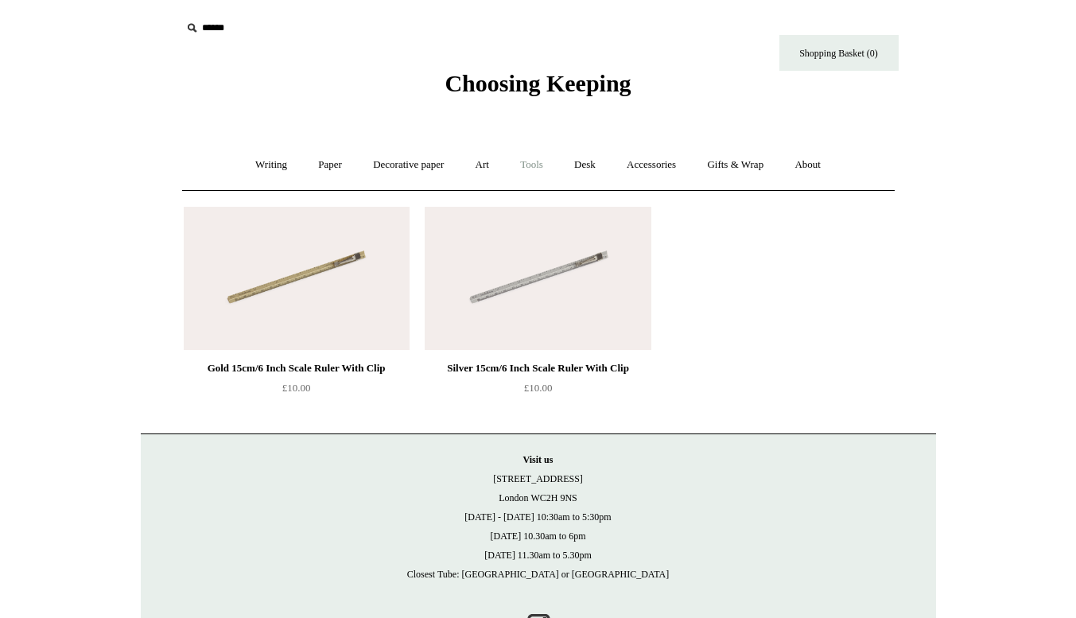
click at [543, 169] on link "Tools +" at bounding box center [532, 165] width 52 height 42
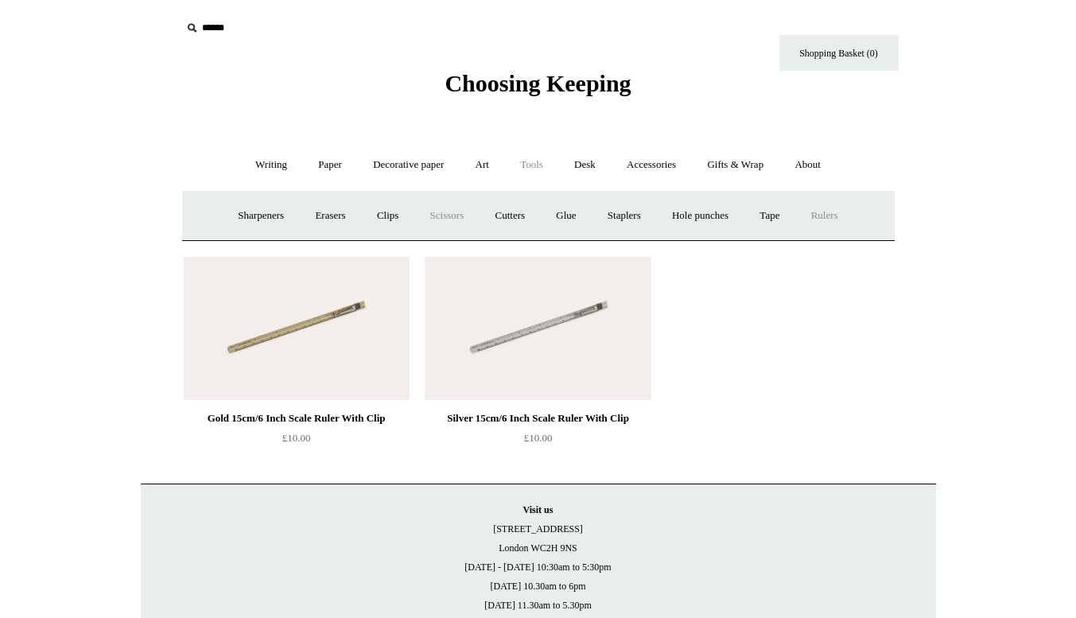
click at [462, 212] on link "Scissors" at bounding box center [447, 216] width 63 height 42
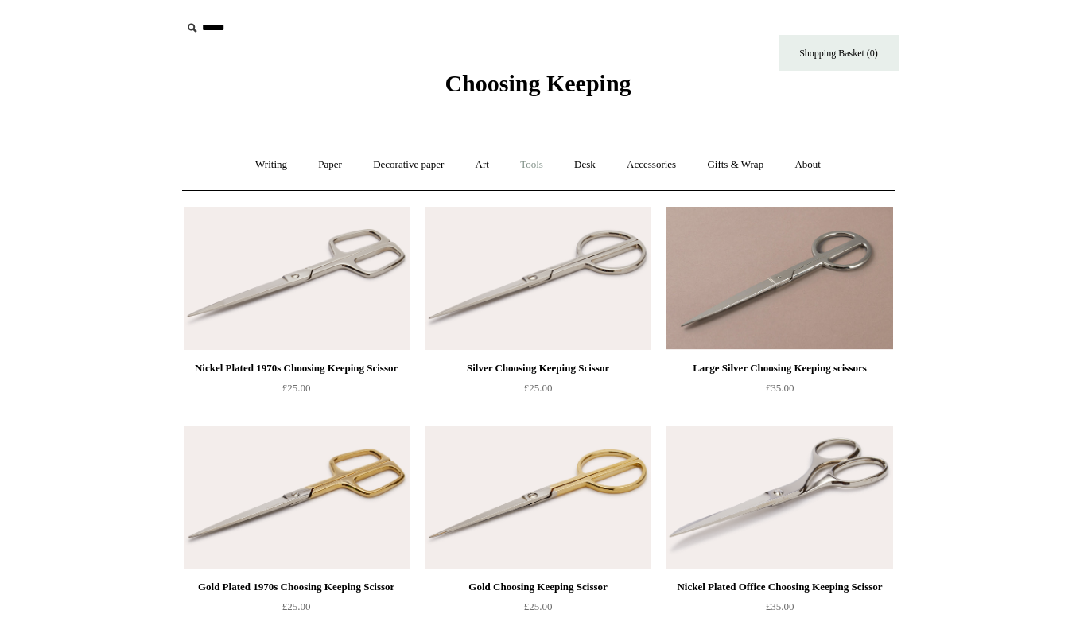
click at [533, 170] on link "Tools +" at bounding box center [532, 165] width 52 height 42
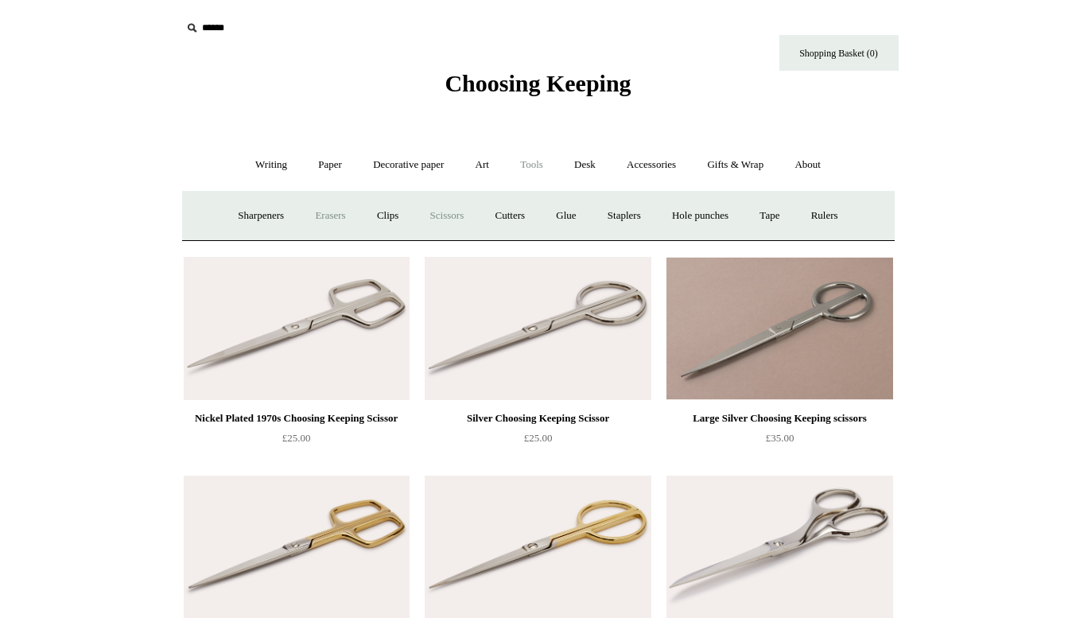
click at [324, 212] on link "Erasers" at bounding box center [330, 216] width 59 height 42
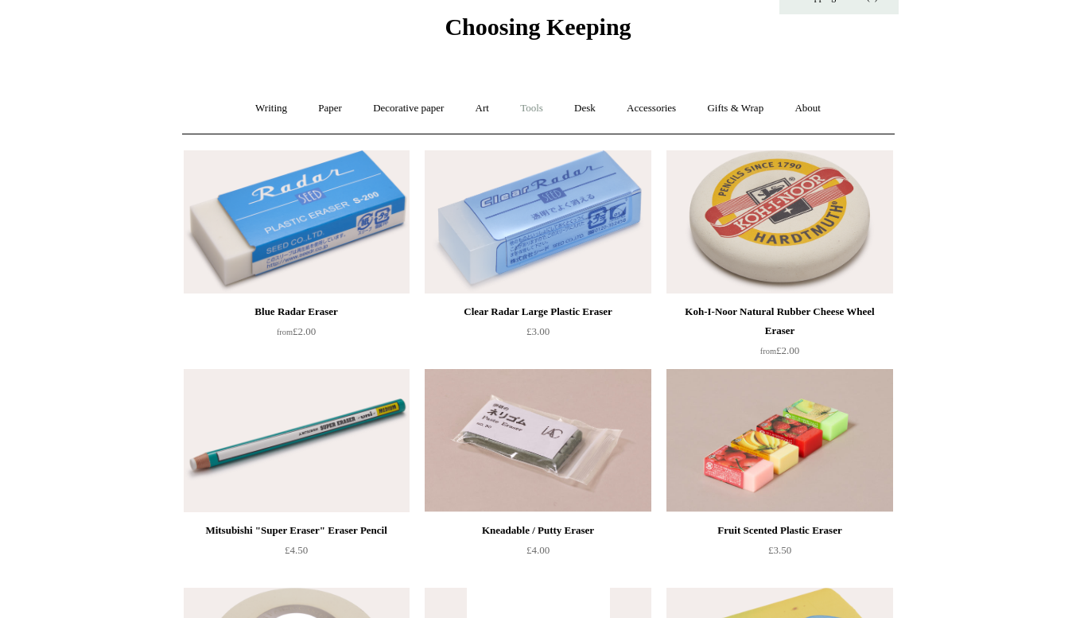
scroll to position [56, 0]
click at [548, 115] on link "Tools +" at bounding box center [532, 109] width 52 height 42
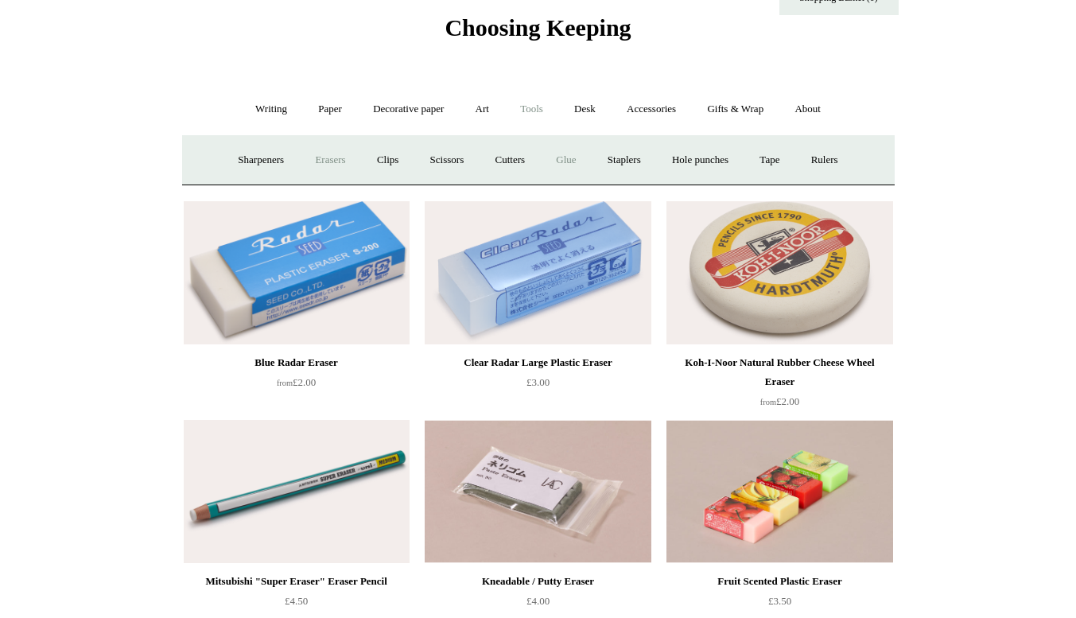
click at [569, 157] on link "Glue" at bounding box center [566, 160] width 49 height 42
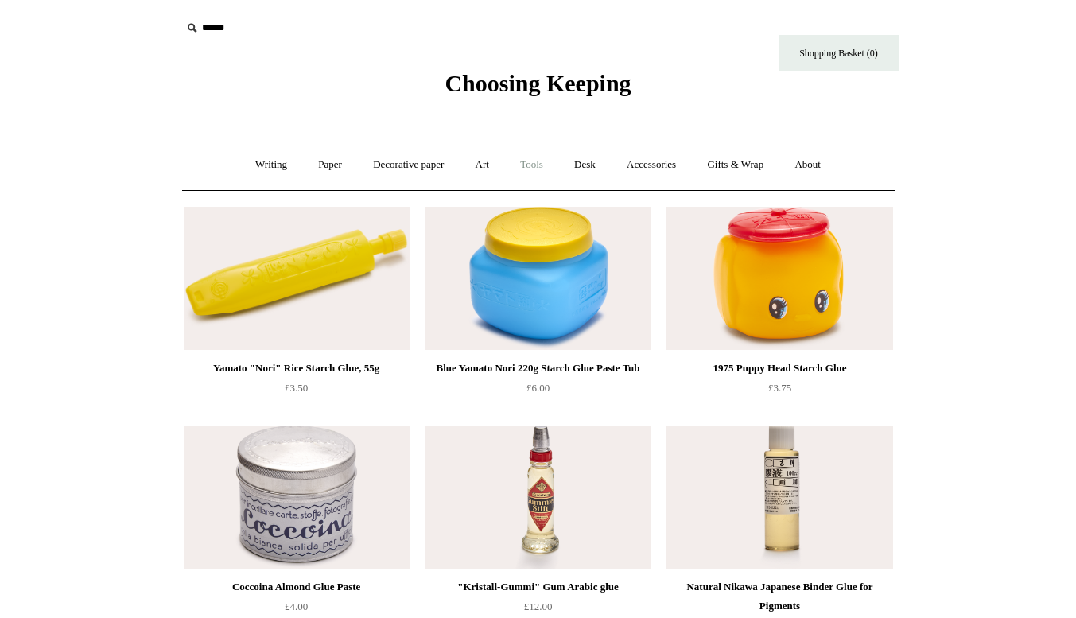
click at [544, 161] on link "Tools +" at bounding box center [532, 165] width 52 height 42
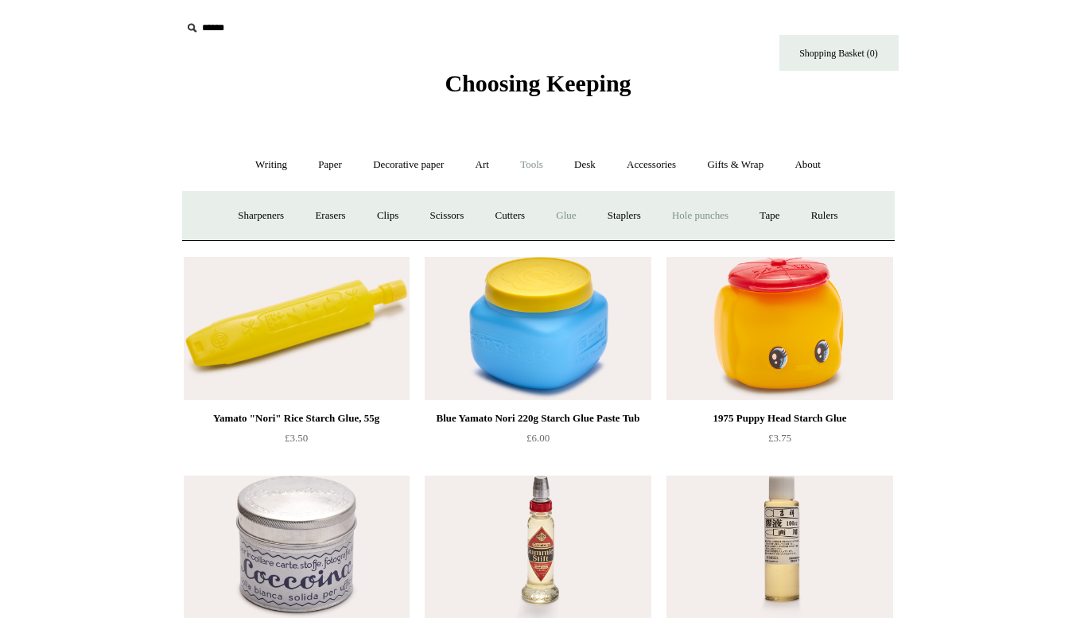
click at [682, 214] on link "Hole punches" at bounding box center [700, 216] width 85 height 42
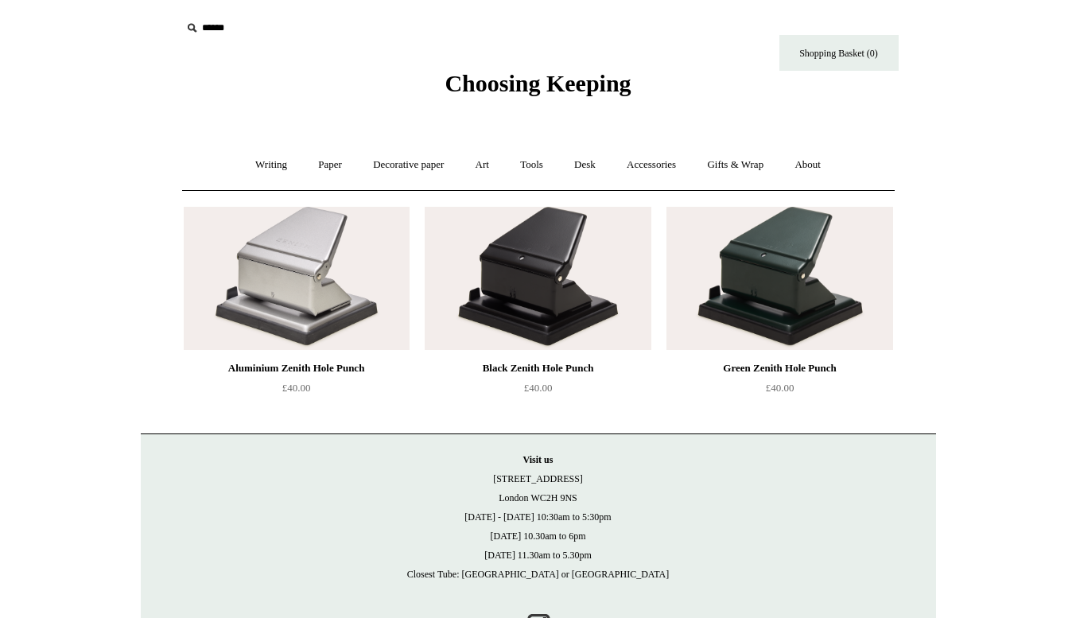
scroll to position [2, 0]
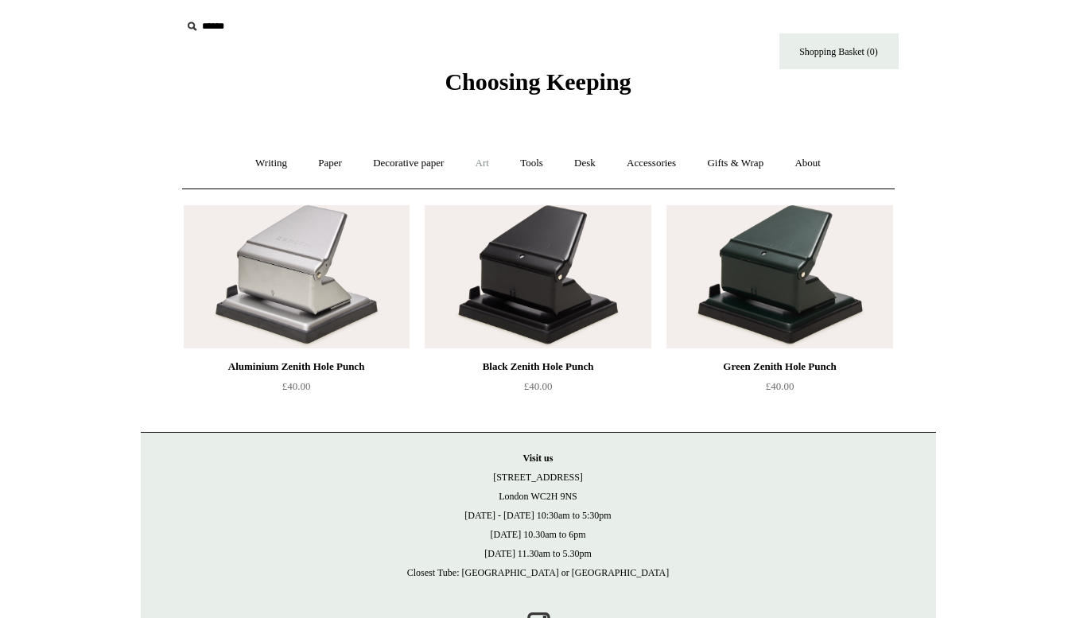
click at [484, 162] on link "Art +" at bounding box center [482, 163] width 42 height 42
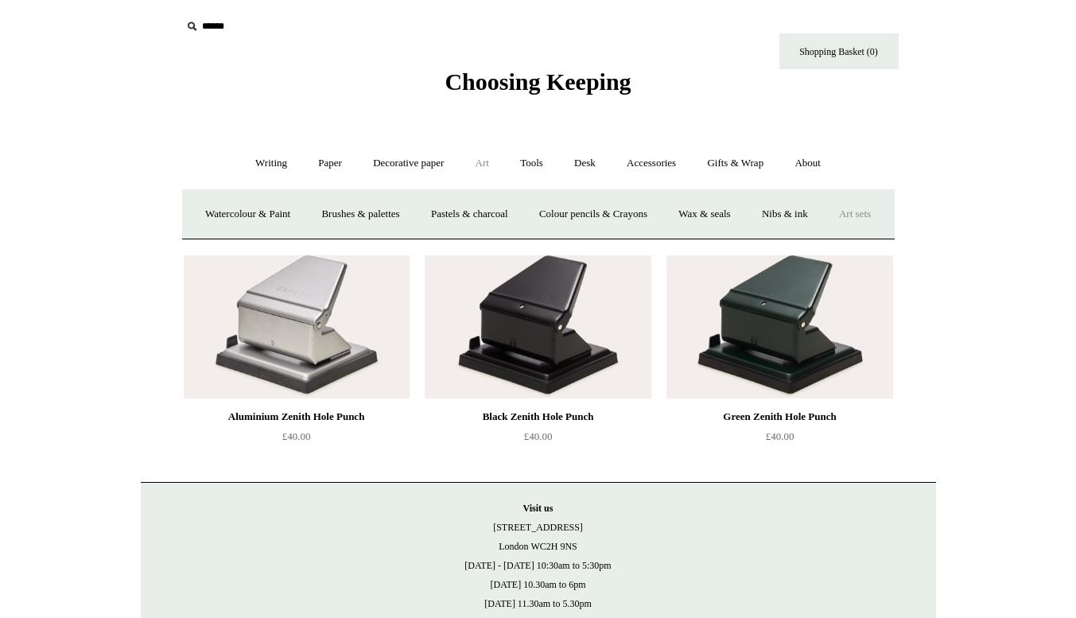
click at [825, 235] on link "Art sets" at bounding box center [855, 214] width 60 height 42
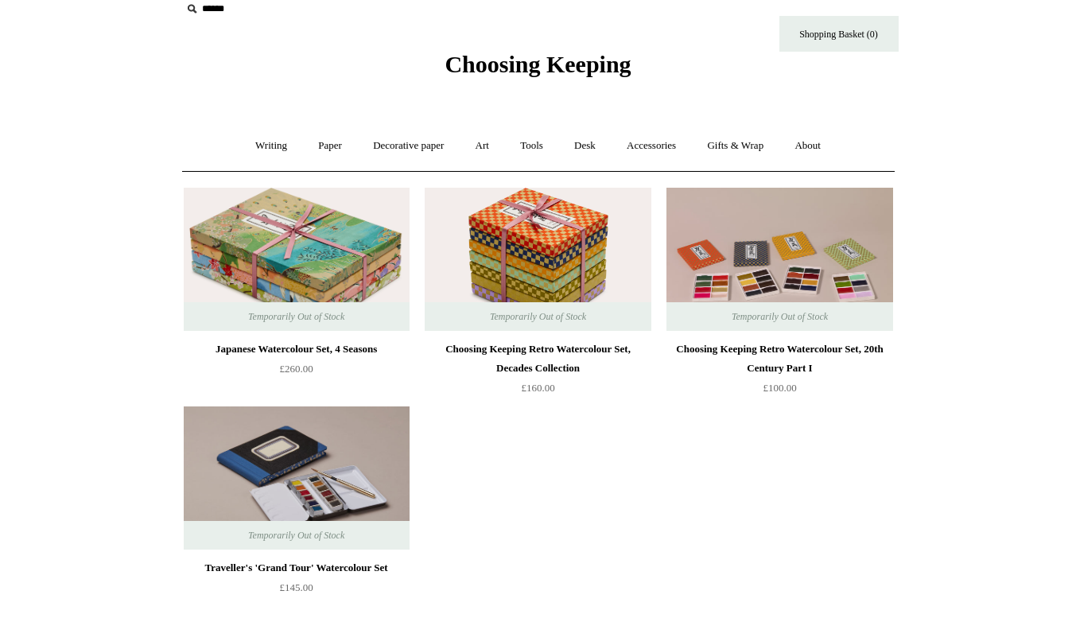
scroll to position [21, 0]
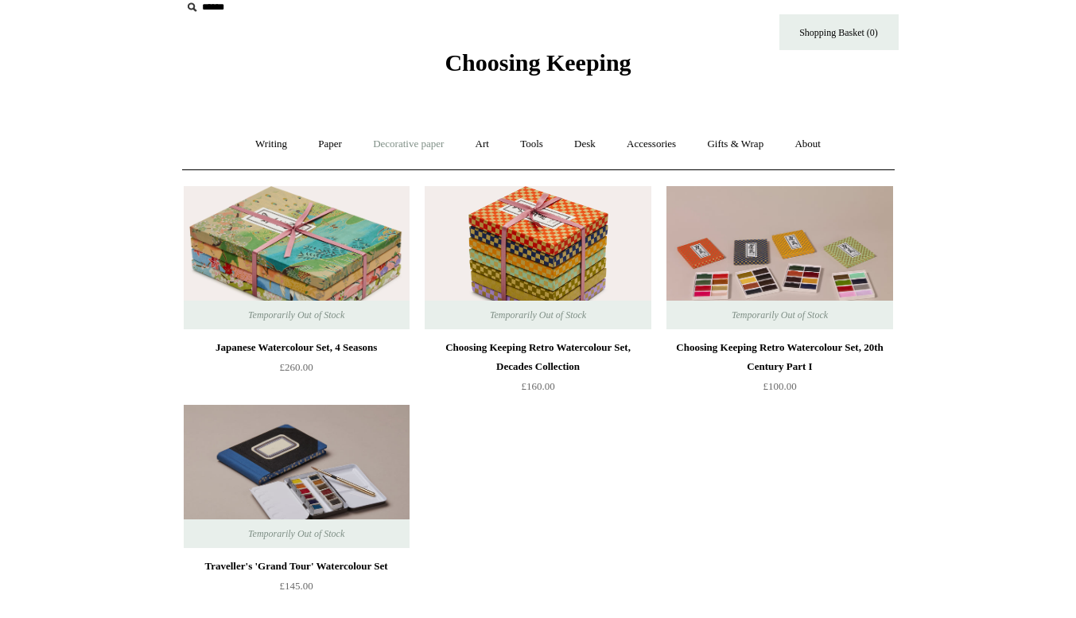
click at [417, 142] on link "Decorative paper +" at bounding box center [408, 144] width 99 height 42
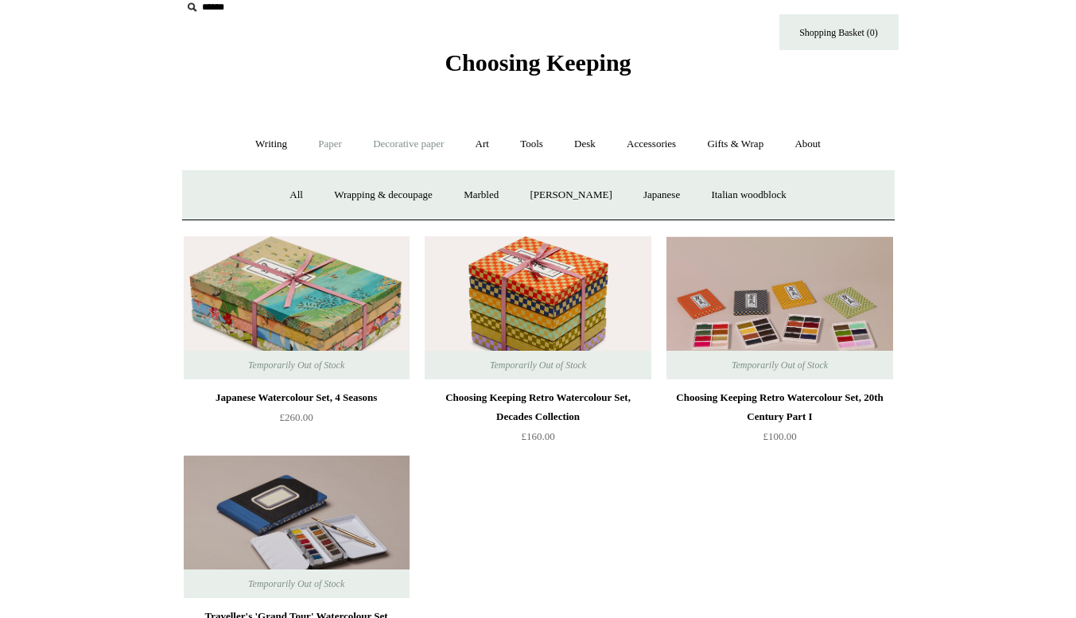
click at [327, 142] on link "Paper +" at bounding box center [330, 144] width 52 height 42
click at [692, 186] on link "Writing paper and envelopes +" at bounding box center [723, 195] width 147 height 42
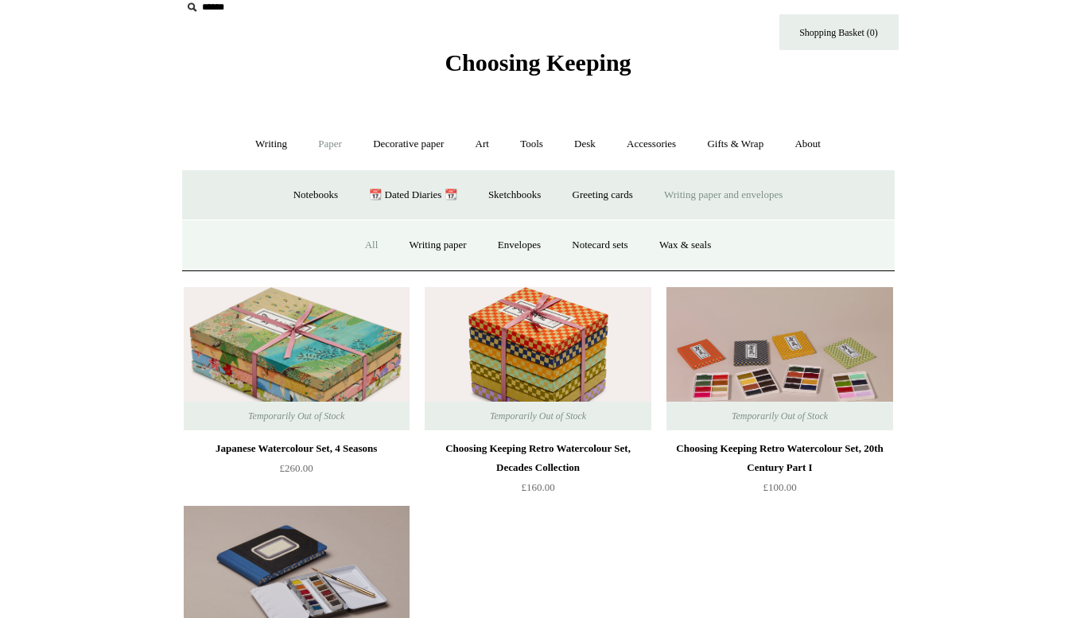
click at [367, 239] on link "All" at bounding box center [372, 245] width 42 height 42
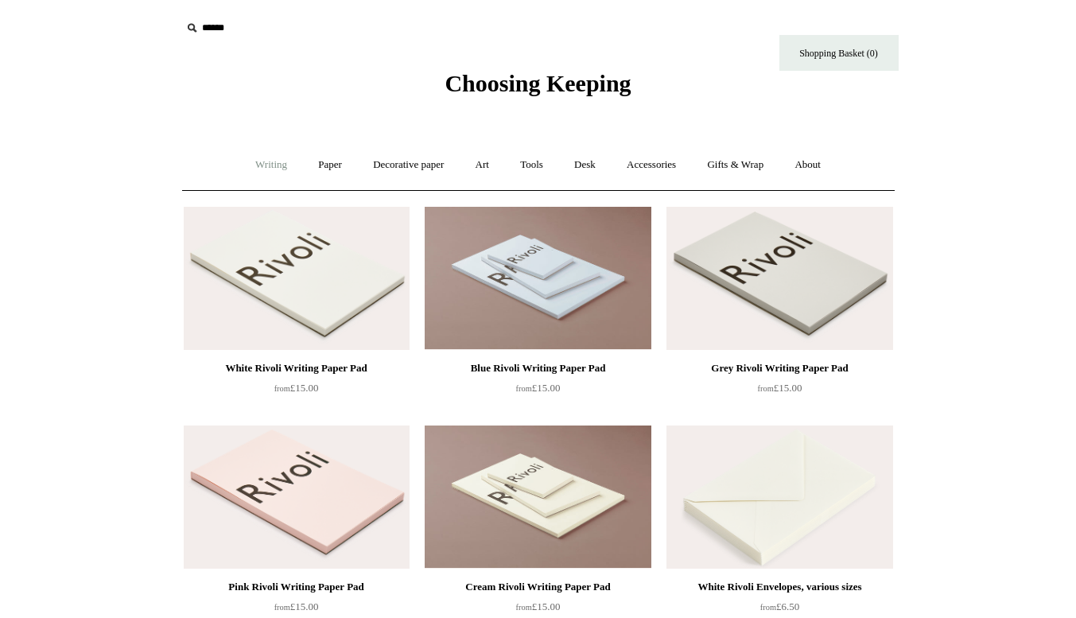
click at [260, 162] on link "Writing +" at bounding box center [271, 165] width 60 height 42
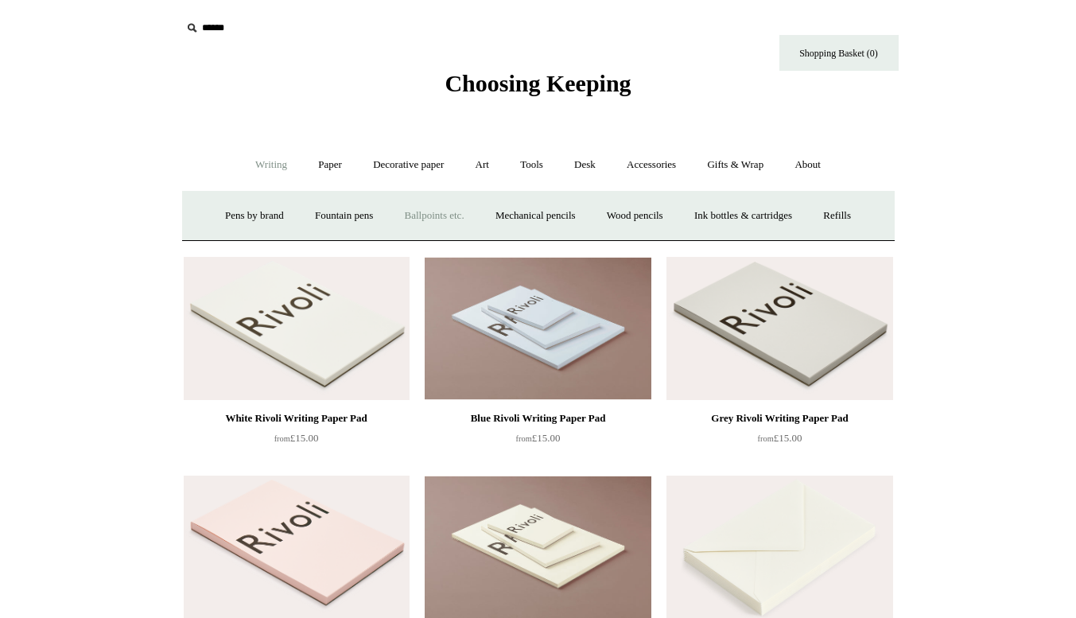
click at [442, 214] on link "Ballpoints etc. +" at bounding box center [435, 216] width 88 height 42
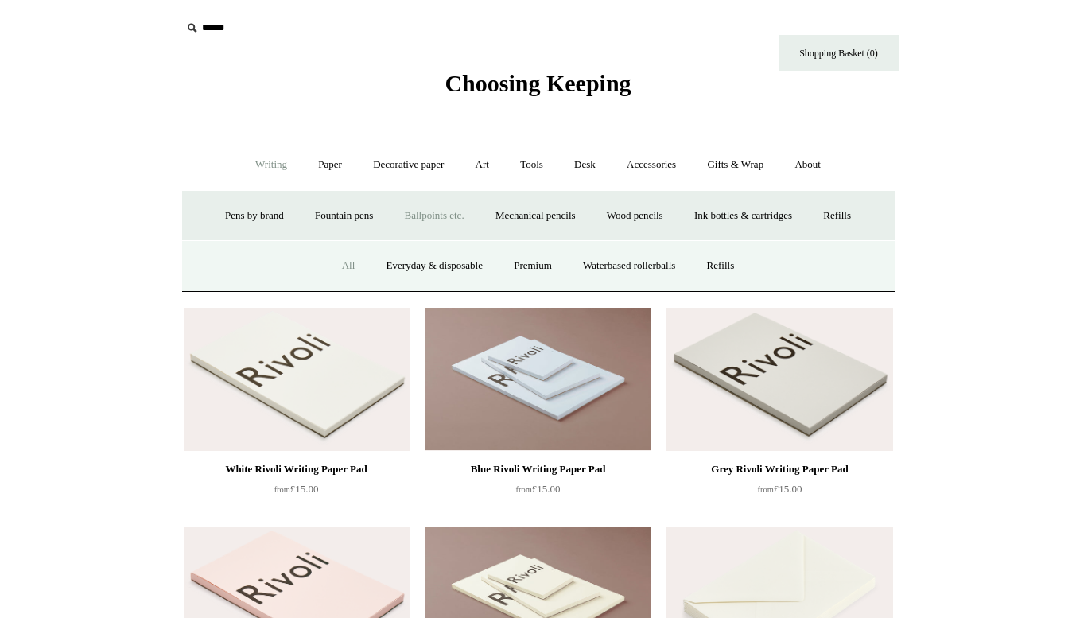
click at [330, 270] on link "All" at bounding box center [349, 266] width 42 height 42
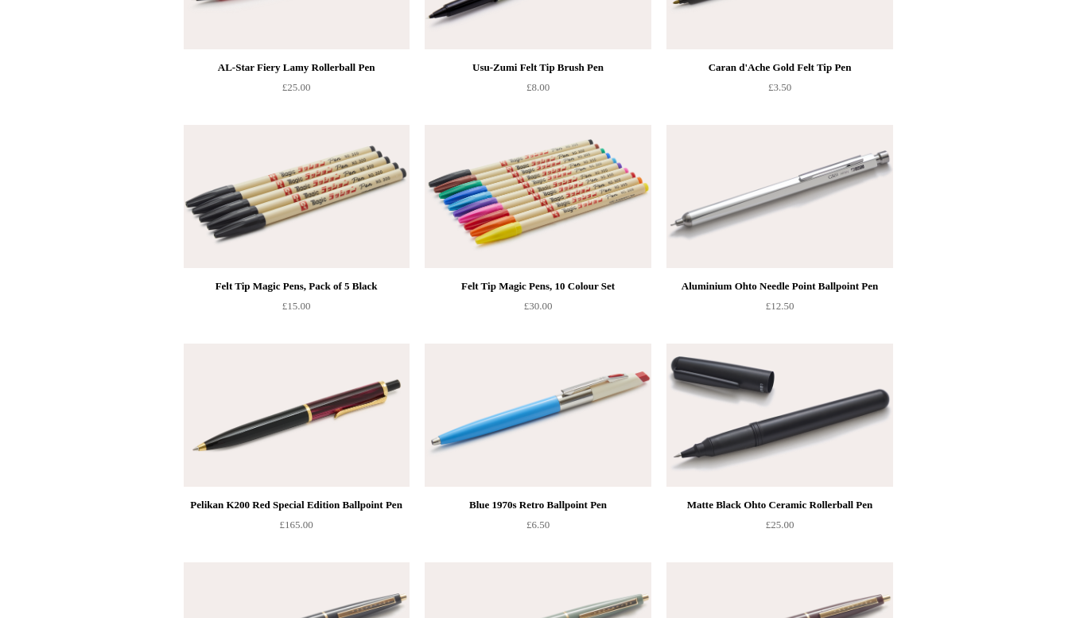
scroll to position [6278, 0]
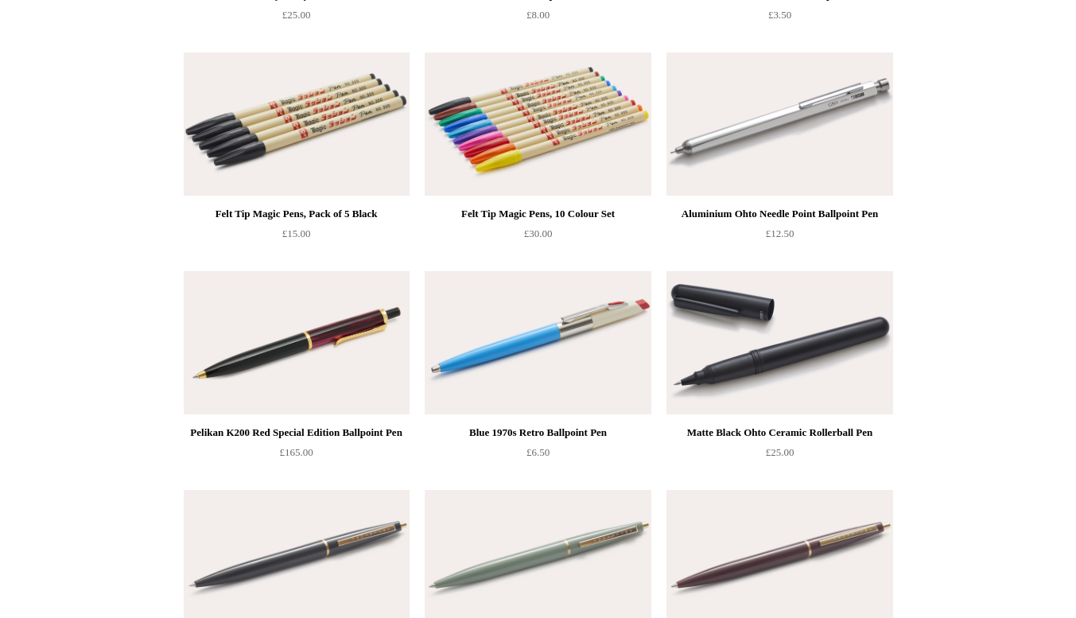
click at [320, 154] on img at bounding box center [297, 123] width 226 height 143
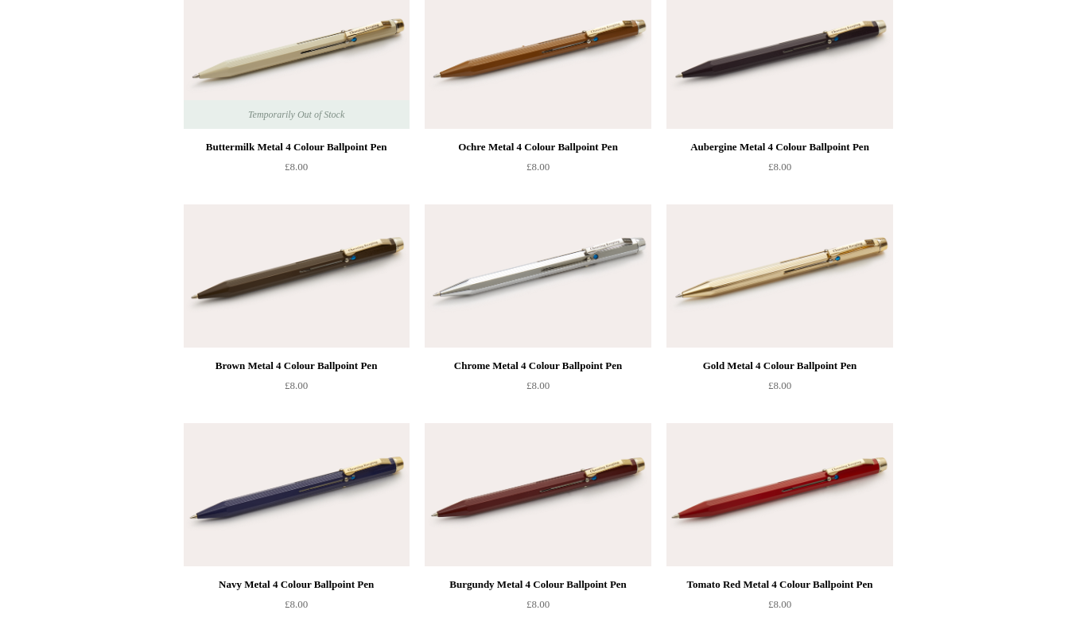
scroll to position [0, 0]
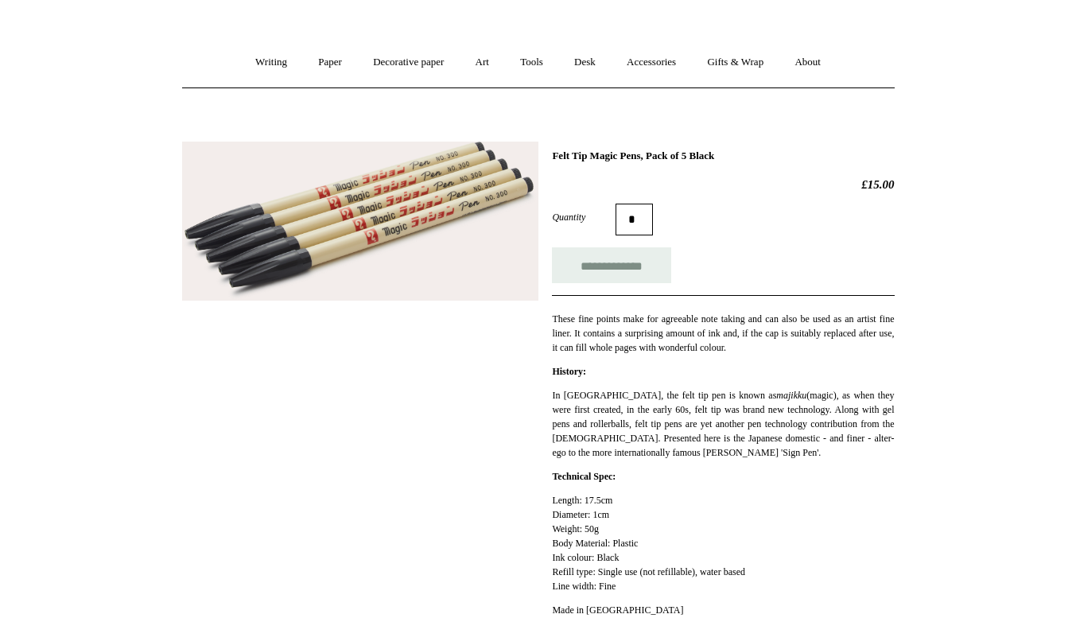
scroll to position [106, 0]
